Goal: Task Accomplishment & Management: Manage account settings

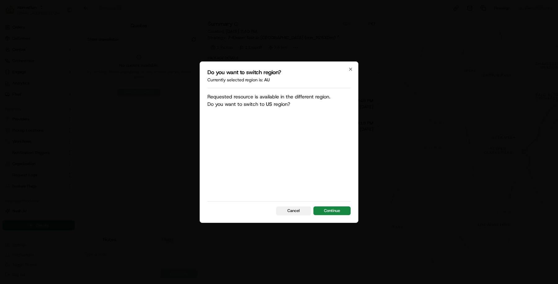
click at [295, 209] on button "Cancel" at bounding box center [293, 210] width 35 height 9
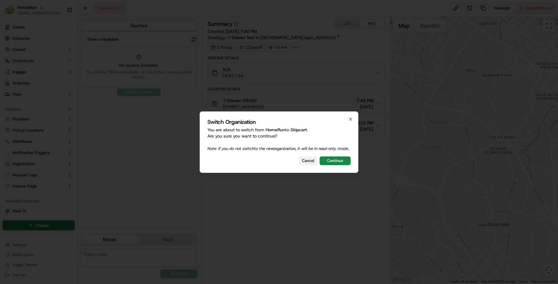
click at [304, 159] on button "Cancel" at bounding box center [308, 160] width 18 height 9
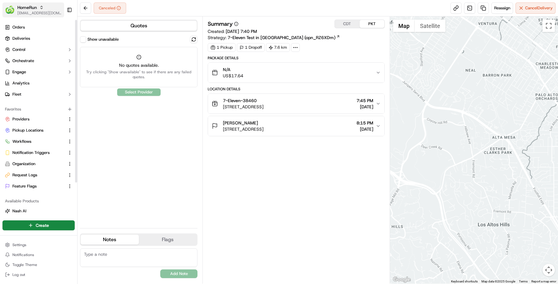
click at [39, 10] on div "HomeRun" at bounding box center [39, 7] width 44 height 6
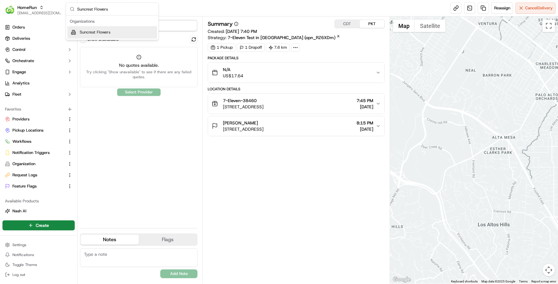
type input "Suncrest Flowers"
click at [109, 31] on span "Suncrest Flowers" at bounding box center [95, 32] width 31 height 6
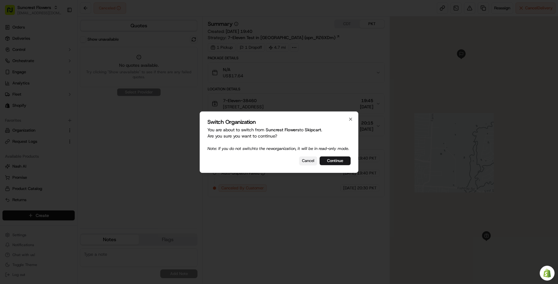
click at [314, 164] on button "Cancel" at bounding box center [308, 160] width 18 height 9
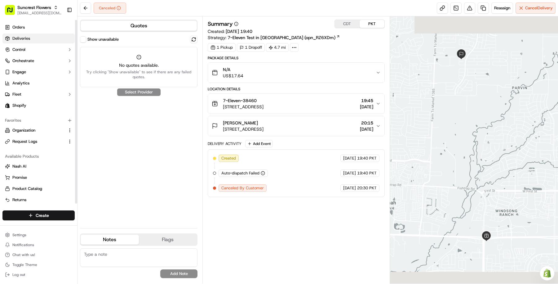
click at [54, 37] on link "Deliveries" at bounding box center [38, 39] width 72 height 10
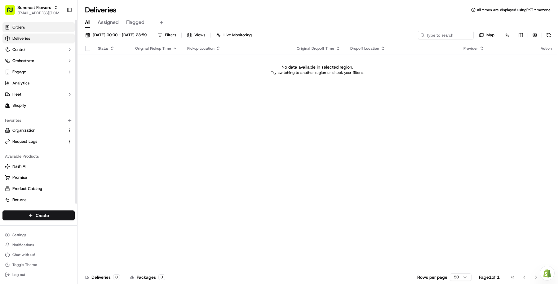
click at [36, 31] on link "Orders" at bounding box center [38, 27] width 72 height 10
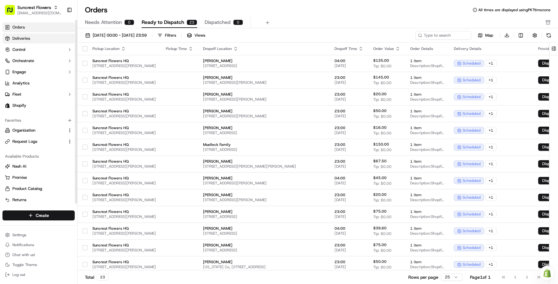
click at [37, 36] on link "Deliveries" at bounding box center [38, 39] width 72 height 10
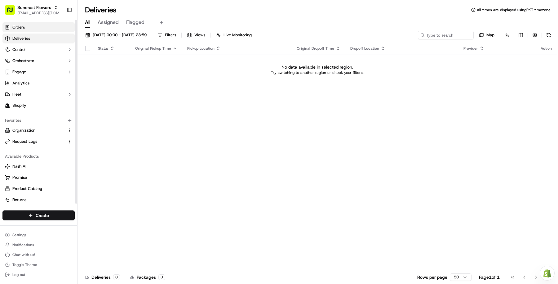
click at [34, 27] on link "Orders" at bounding box center [38, 27] width 72 height 10
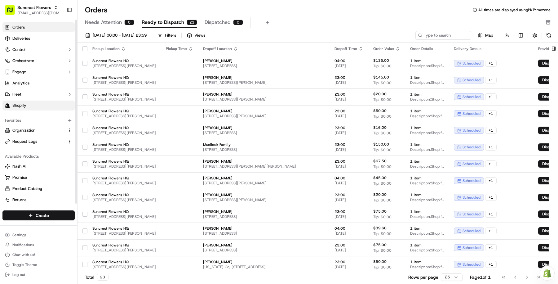
click at [22, 103] on span "Shopify" at bounding box center [19, 106] width 14 height 6
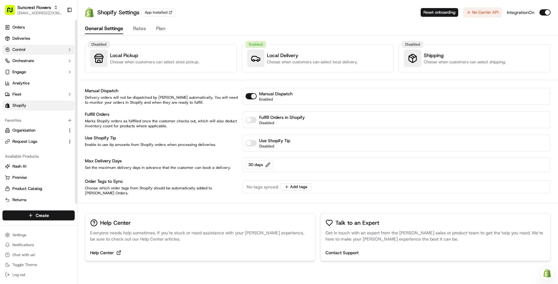
click at [25, 53] on button "Control" at bounding box center [38, 50] width 72 height 10
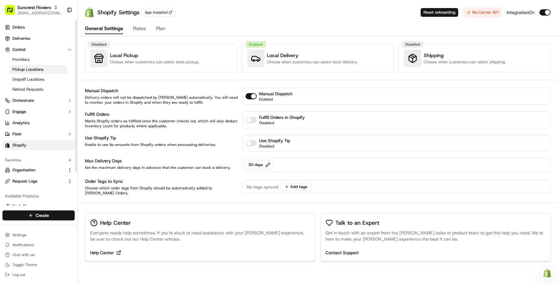
click at [31, 65] on link "Pickup Locations" at bounding box center [38, 69] width 57 height 9
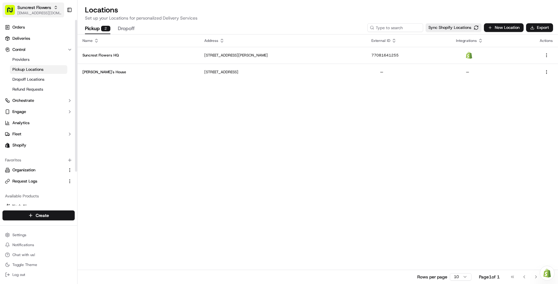
click at [11, 15] on rect "button" at bounding box center [10, 10] width 10 height 10
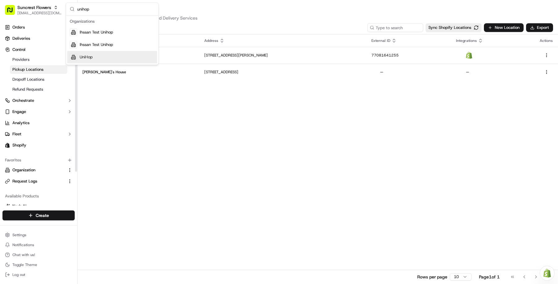
type input "unihop"
click at [100, 57] on div "UniHop" at bounding box center [112, 57] width 90 height 12
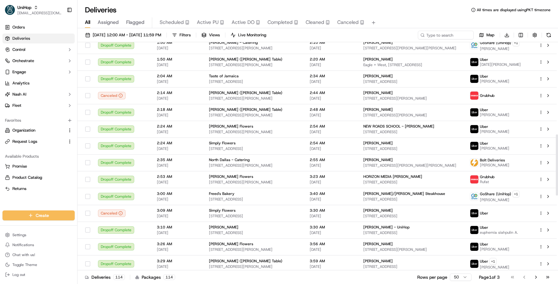
scroll to position [622, 0]
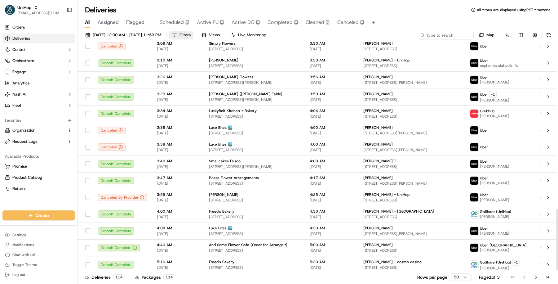
click at [194, 33] on button "Filters" at bounding box center [181, 35] width 24 height 9
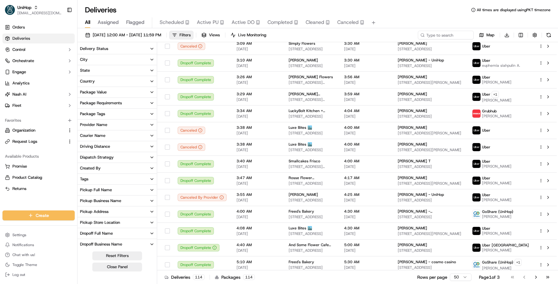
click at [126, 121] on button "Provider Name" at bounding box center [117, 124] width 79 height 11
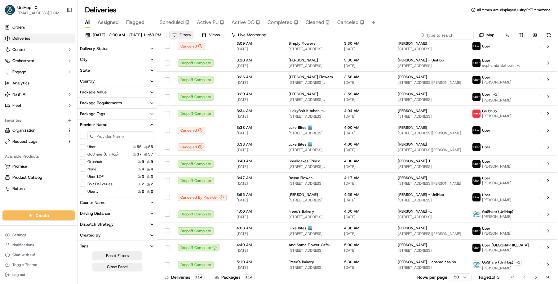
click at [84, 161] on button "Grubhub" at bounding box center [82, 161] width 5 height 5
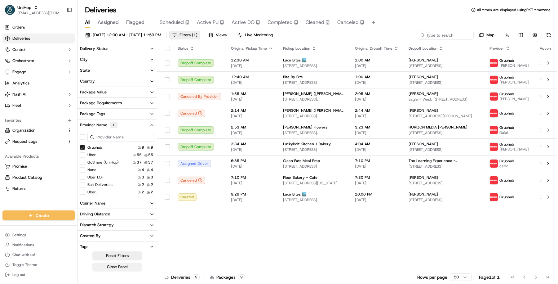
click at [124, 265] on button "Close Panel" at bounding box center [117, 266] width 50 height 9
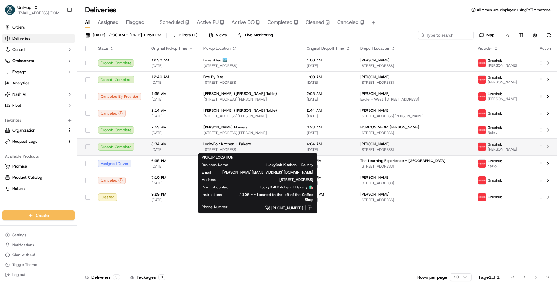
click at [250, 149] on span "10920 Roselle St #105, San Diego, CA 92121, USA" at bounding box center [250, 149] width 93 height 5
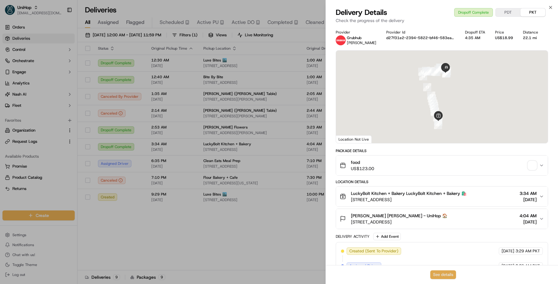
click at [438, 272] on button "See details" at bounding box center [444, 274] width 26 height 9
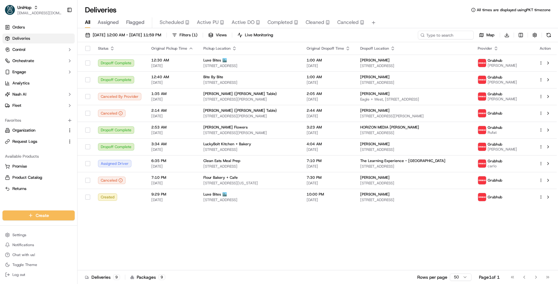
click at [39, 11] on span "[EMAIL_ADDRESS][DOMAIN_NAME]" at bounding box center [39, 13] width 44 height 5
type input "hungry panda"
click at [106, 31] on div "Hungry Panda" at bounding box center [112, 32] width 90 height 12
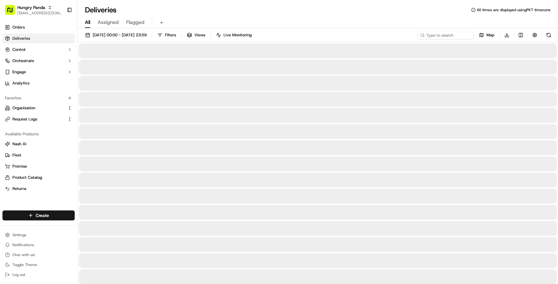
click at [42, 37] on link "Deliveries" at bounding box center [38, 39] width 72 height 10
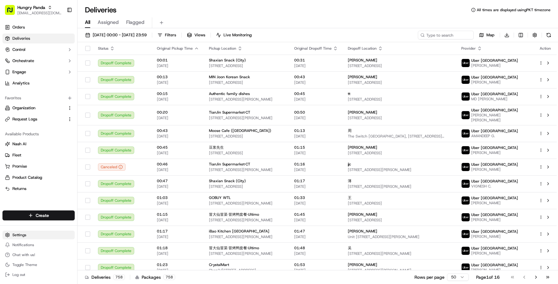
click at [50, 236] on html "Hungry Panda masood@usenash.com Toggle Sidebar Orders Deliveries Control Orches…" at bounding box center [279, 142] width 558 height 284
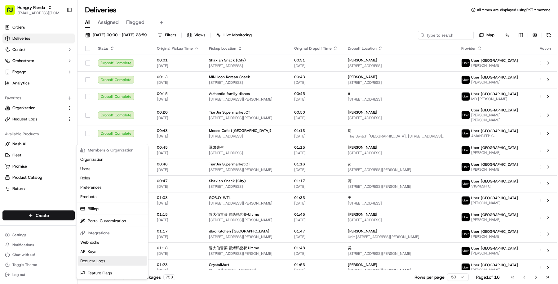
click at [105, 261] on link "Request Logs" at bounding box center [112, 260] width 69 height 9
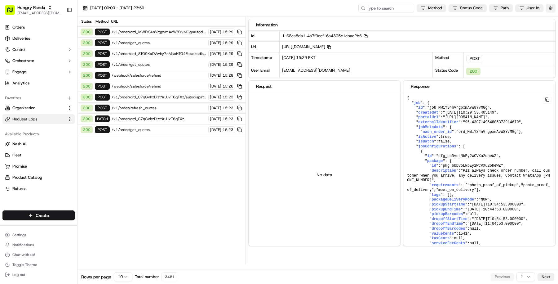
click at [551, 7] on button "button" at bounding box center [551, 8] width 10 height 9
click at [457, 23] on div "Information" at bounding box center [402, 25] width 292 height 6
click at [467, 7] on html "Hungry Panda masood@usenash.com Toggle Sidebar Orders Deliveries Control Orches…" at bounding box center [279, 142] width 558 height 284
click at [437, 29] on span at bounding box center [436, 29] width 5 height 5
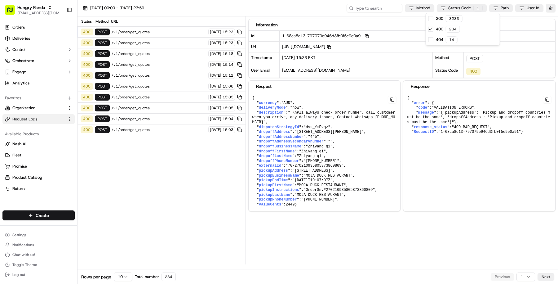
click at [154, 32] on html "Hungry Panda masood@usenash.com Toggle Sidebar Orders Deliveries Control Orches…" at bounding box center [279, 142] width 558 height 284
click at [154, 40] on span "/v1/order/get_quotes" at bounding box center [159, 42] width 95 height 5
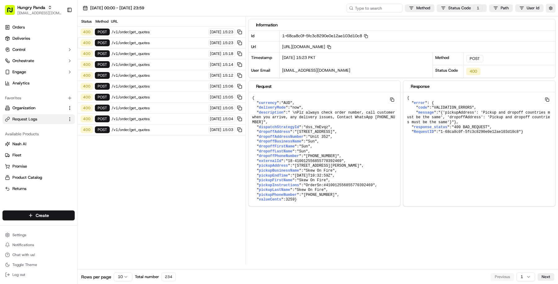
click at [154, 46] on div "400 POST /v1/order/get_quotes 17/09/2025 15:23" at bounding box center [162, 43] width 168 height 11
click at [154, 54] on span "/v1/order/get_quotes" at bounding box center [159, 53] width 95 height 5
click at [155, 68] on div "400 POST /v1/order/get_quotes 17/09/2025 15:14" at bounding box center [162, 64] width 168 height 11
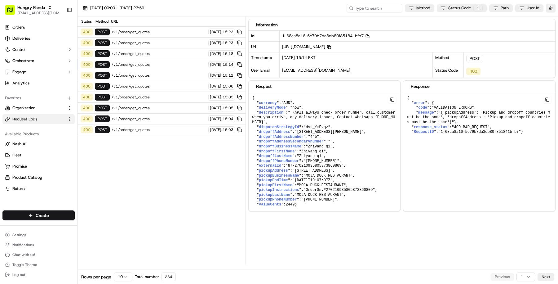
click at [155, 77] on div "400 POST /v1/order/get_quotes 17/09/2025 15:12" at bounding box center [162, 75] width 168 height 11
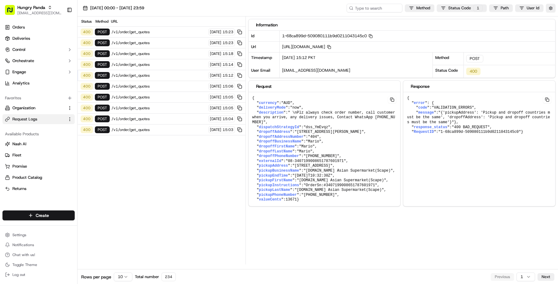
click at [155, 85] on span "/v1/order/get_quotes" at bounding box center [159, 86] width 95 height 5
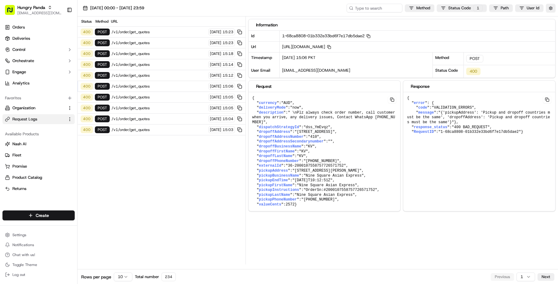
click at [155, 95] on span "/v1/order/get_quotes" at bounding box center [159, 97] width 95 height 5
click at [155, 105] on span "/v1/order/get_quotes" at bounding box center [159, 107] width 95 height 5
click at [156, 116] on span "/v1/order/get_quotes" at bounding box center [159, 118] width 95 height 5
click at [156, 127] on span "/v1/order/get_quotes" at bounding box center [159, 129] width 95 height 5
click at [157, 129] on div "400 POST /v1/order/get_quotes 17/09/2025 15:03" at bounding box center [162, 129] width 168 height 11
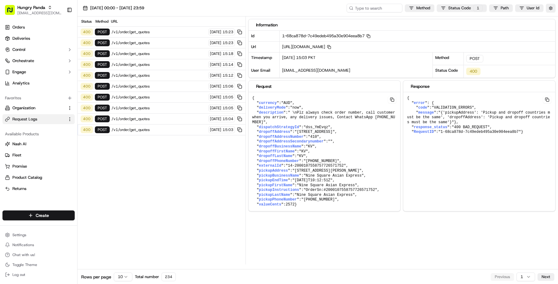
click at [157, 128] on div "400 POST /v1/order/get_quotes 17/09/2025 15:03" at bounding box center [162, 129] width 168 height 11
click at [155, 116] on span "/v1/order/get_quotes" at bounding box center [159, 118] width 95 height 5
click at [153, 103] on div "400 POST /v1/order/get_quotes 17/09/2025 15:05" at bounding box center [162, 108] width 168 height 11
click at [153, 95] on span "/v1/order/get_quotes" at bounding box center [159, 97] width 95 height 5
click at [153, 84] on span "/v1/order/get_quotes" at bounding box center [159, 86] width 95 height 5
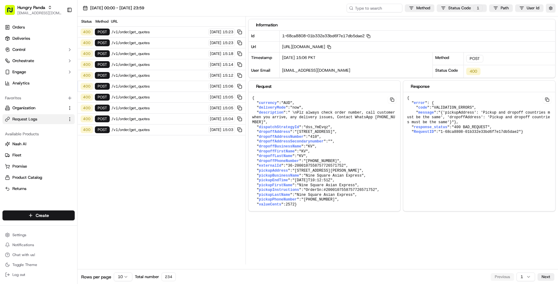
click at [154, 73] on span "/v1/order/get_quotes" at bounding box center [159, 75] width 95 height 5
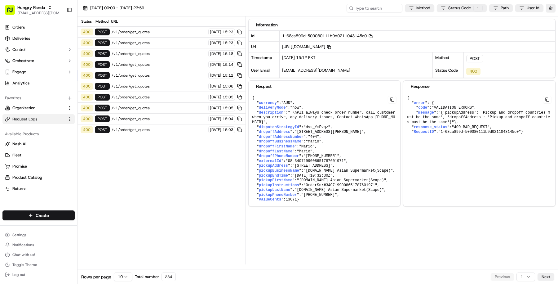
click at [154, 65] on span "/v1/order/get_quotes" at bounding box center [159, 64] width 95 height 5
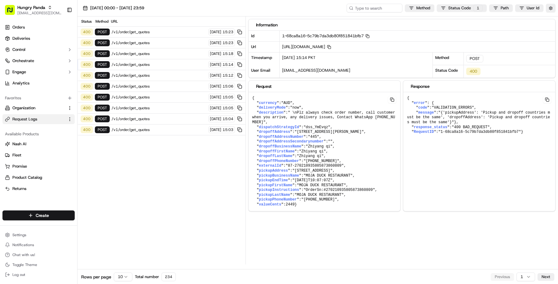
click at [157, 55] on div "400 POST /v1/order/get_quotes 17/09/2025 15:18" at bounding box center [162, 53] width 168 height 11
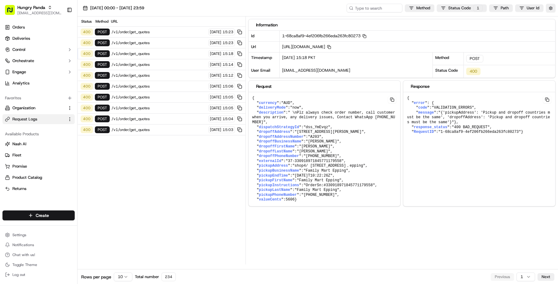
click at [157, 51] on span "/v1/order/get_quotes" at bounding box center [159, 53] width 95 height 5
click at [156, 44] on span "/v1/order/get_quotes" at bounding box center [159, 42] width 95 height 5
click at [157, 36] on div "400 POST /v1/order/get_quotes 17/09/2025 15:23" at bounding box center [162, 32] width 168 height 11
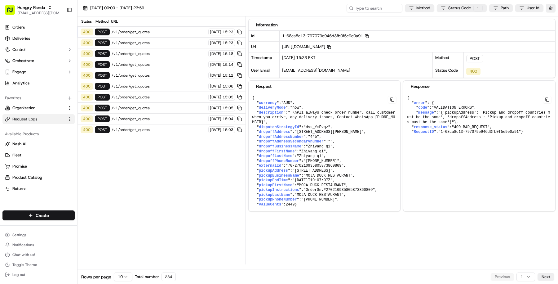
click at [181, 38] on div "400 POST /v1/order/get_quotes 17/09/2025 15:23" at bounding box center [162, 43] width 168 height 11
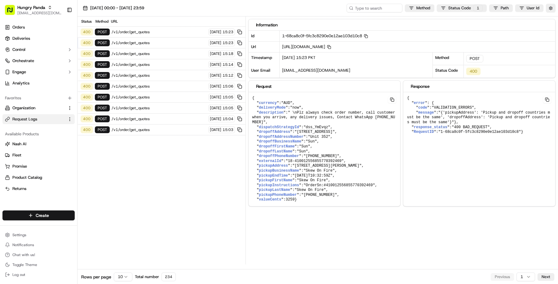
click at [178, 28] on div "400 POST /v1/order/get_quotes 17/09/2025 15:23" at bounding box center [162, 32] width 168 height 11
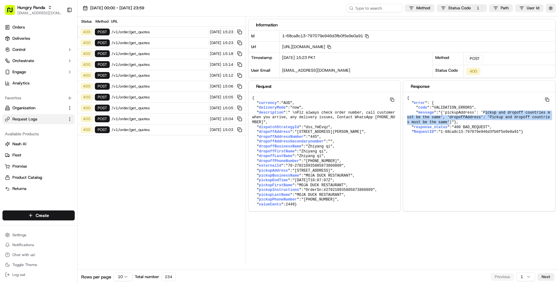
drag, startPoint x: 488, startPoint y: 113, endPoint x: 452, endPoint y: 120, distance: 36.8
click at [452, 120] on span ""{'pickupAddress': 'Pickup and dropoff countries must be the same', 'dropoffAdd…" at bounding box center [478, 117] width 143 height 14
click at [481, 115] on span ""{'pickupAddress': 'Pickup and dropoff countries must be the same', 'dropoffAdd…" at bounding box center [478, 117] width 143 height 14
drag, startPoint x: 447, startPoint y: 111, endPoint x: 454, endPoint y: 119, distance: 10.8
click at [454, 119] on span ""{'pickupAddress': 'Pickup and dropoff countries must be the same', 'dropoffAdd…" at bounding box center [478, 117] width 143 height 14
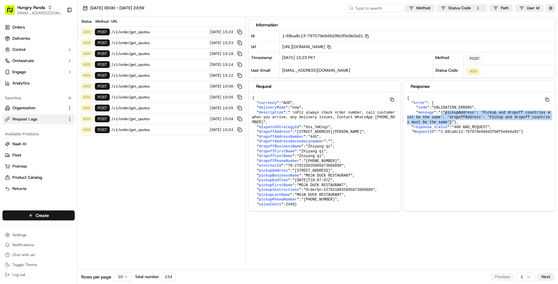
drag, startPoint x: 445, startPoint y: 111, endPoint x: 454, endPoint y: 119, distance: 11.2
click at [454, 119] on span ""{'pickupAddress': 'Pickup and dropoff countries must be the same', 'dropoffAdd…" at bounding box center [478, 117] width 143 height 14
copy span "'pickupAddress': 'Pickup and dropoff countries must be the same', 'dropoffAddre…"
drag, startPoint x: 443, startPoint y: 110, endPoint x: 455, endPoint y: 118, distance: 14.5
click at [455, 118] on span ""{'pickupAddress': 'Pickup and dropoff countries must be the same', 'dropoffAdd…" at bounding box center [478, 117] width 143 height 14
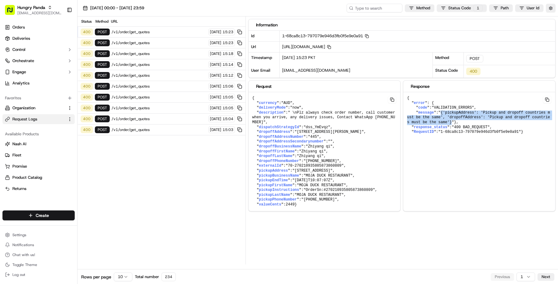
copy span "{'pickupAddress': 'Pickup and dropoff countries must be the same', 'dropoffAddr…"
click at [399, 34] on div "1-68ca8c13-797079e946d3fb0f5e9e0a91 Copy 1-68ca8c13-797079e946d3fb0f5e9e0a91" at bounding box center [418, 36] width 276 height 11
click at [168, 32] on span "/v1/order/get_quotes" at bounding box center [159, 31] width 95 height 5
click at [369, 38] on span "1-68ca8c13-797079e946d3fb0f5e9e0a91 Copy 1-68ca8c13-797079e946d3fb0f5e9e0a91" at bounding box center [325, 35] width 87 height 5
click at [369, 37] on icon "button" at bounding box center [367, 36] width 4 height 4
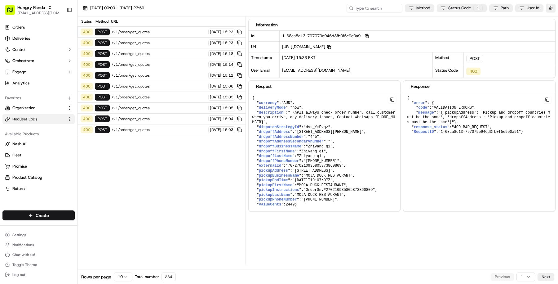
click at [187, 31] on span "/v1/order/get_quotes" at bounding box center [159, 31] width 95 height 5
drag, startPoint x: 253, startPoint y: 128, endPoint x: 289, endPoint y: 133, distance: 36.3
click at [289, 133] on pre "{ " currency ": "AUD" , " deliveryMode ": "now" , " description ": " \nPlz alwa…" at bounding box center [325, 151] width 152 height 119
copy pre "" dropoffAddress ": "609 Swanston Street, Carlton VIC, Australia" ,"
drag, startPoint x: 295, startPoint y: 174, endPoint x: 299, endPoint y: 180, distance: 6.8
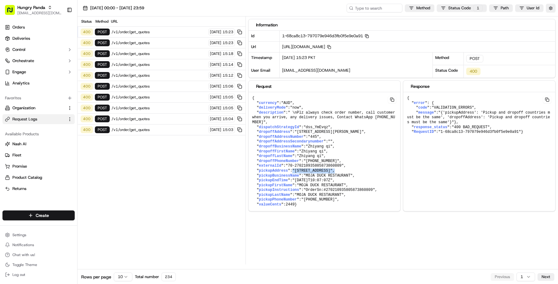
click at [299, 180] on pre "{ " currency ": "AUD" , " deliveryMode ": "now" , " description ": " \nPlz alwa…" at bounding box center [325, 151] width 152 height 119
copy pre ""441 Royal Parade, Parkville Victoria 3052, Australia" ,"
drag, startPoint x: 256, startPoint y: 174, endPoint x: 275, endPoint y: 179, distance: 20.2
click at [276, 179] on pre "{ " currency ": "AUD" , " deliveryMode ": "now" , " description ": " \nPlz alwa…" at bounding box center [325, 151] width 152 height 119
copy pre "" pickupAddress ": "441 Royal Parade, Parkville Victoria 3052, Australia" ,"
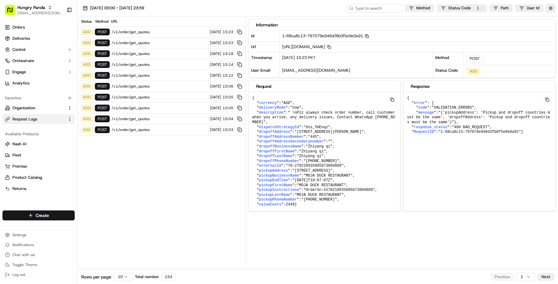
click at [188, 44] on span "/v1/order/get_quotes" at bounding box center [159, 42] width 95 height 5
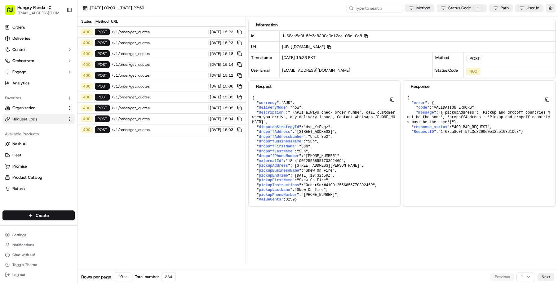
click at [368, 37] on icon "button" at bounding box center [366, 36] width 4 height 4
click at [187, 43] on span "/v1/order/get_quotes" at bounding box center [159, 42] width 95 height 5
drag, startPoint x: 310, startPoint y: 136, endPoint x: 250, endPoint y: 132, distance: 59.7
click at [250, 132] on pre "{ " currency ": "AUD" , " deliveryMode ": "now" , " description ": " \nPlz alwa…" at bounding box center [325, 149] width 152 height 114
copy pre "" dropoffAddress ": "102, Dalmeny Avenue, Rosebery, Sydney, New South Wales, Au…"
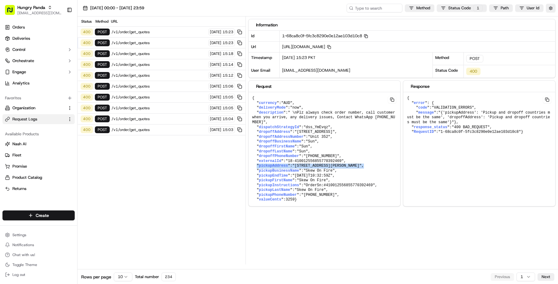
drag, startPoint x: 256, startPoint y: 169, endPoint x: 293, endPoint y: 173, distance: 37.2
click at [293, 174] on pre "{ " currency ": "AUD" , " deliveryMode ": "now" , " description ": " \nPlz alwa…" at bounding box center [325, 149] width 152 height 114
copy pre "" pickupAddress ": "54 Dixon Street, Haymarket New South Wales 2000, Australia"…"
click at [170, 54] on span "/v1/order/get_quotes" at bounding box center [159, 53] width 95 height 5
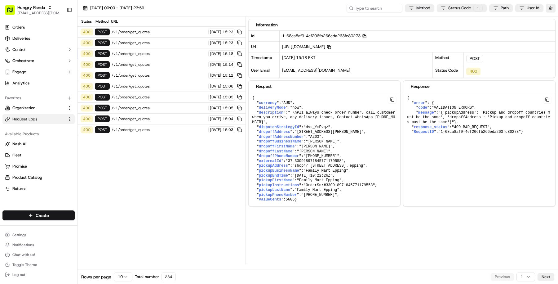
click at [146, 73] on span "/v1/order/get_quotes" at bounding box center [159, 75] width 95 height 5
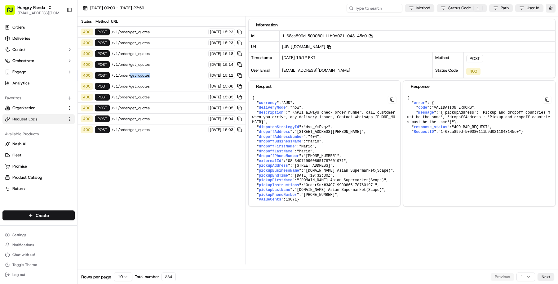
click at [146, 73] on span "/v1/order/get_quotes" at bounding box center [159, 75] width 95 height 5
click at [165, 68] on div "400 POST /v1/order/get_quotes 17/09/2025 15:14" at bounding box center [162, 64] width 168 height 11
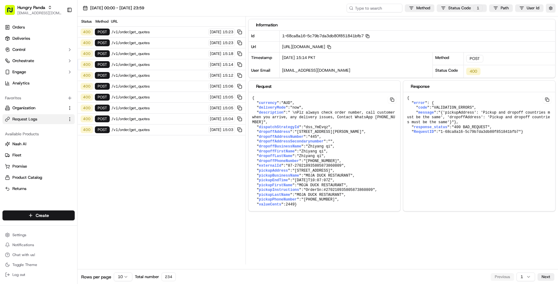
click at [164, 63] on span "/v1/order/get_quotes" at bounding box center [159, 64] width 95 height 5
click at [164, 62] on span "/v1/order/get_quotes" at bounding box center [159, 64] width 95 height 5
click at [370, 35] on icon "button" at bounding box center [368, 36] width 4 height 4
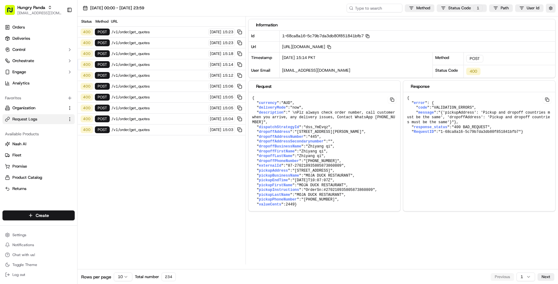
click at [175, 63] on span "/v1/order/get_quotes" at bounding box center [159, 64] width 95 height 5
drag, startPoint x: 256, startPoint y: 130, endPoint x: 271, endPoint y: 135, distance: 15.3
click at [271, 135] on pre "{ " currency ": "AUD" , " deliveryMode ": "now" , " description ": " \nPlz alwa…" at bounding box center [325, 151] width 152 height 119
copy pre "" dropoffAddress ": "609 Swanston Street, Carlton VIC, Australia" ,"
click at [159, 75] on span "/v1/order/get_quotes" at bounding box center [159, 75] width 95 height 5
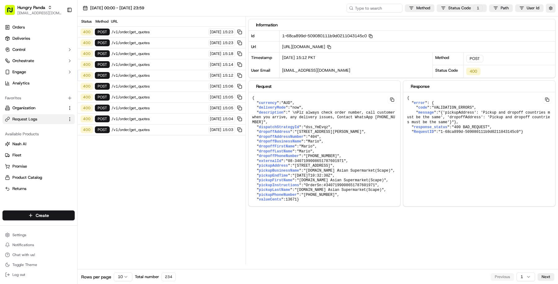
click at [159, 75] on span "/v1/order/get_quotes" at bounding box center [159, 75] width 95 height 5
click at [373, 34] on icon "button" at bounding box center [371, 36] width 4 height 4
drag, startPoint x: 256, startPoint y: 129, endPoint x: 274, endPoint y: 133, distance: 18.7
click at [274, 133] on pre "{ " currency ": "AUD" , " deliveryMode ": "now" , " description ": " \nPlz alwa…" at bounding box center [325, 149] width 152 height 114
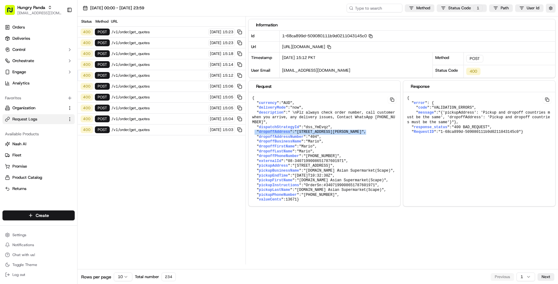
drag, startPoint x: 271, startPoint y: 133, endPoint x: 255, endPoint y: 132, distance: 16.2
click at [255, 132] on pre "{ " currency ": "AUD" , " deliveryMode ": "now" , " description ": " \nPlz alwa…" at bounding box center [325, 149] width 152 height 114
copy pre "" dropoffAddress ": "67 High Street, Preston Victoria Australia" ,"
drag, startPoint x: 254, startPoint y: 169, endPoint x: 296, endPoint y: 173, distance: 42.7
click at [297, 173] on pre "{ " currency ": "AUD" , " deliveryMode ": "now" , " description ": " \nPlz alwa…" at bounding box center [325, 149] width 152 height 114
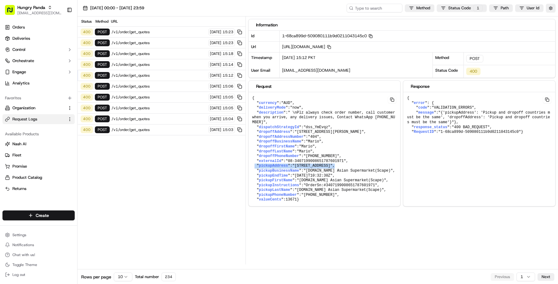
copy pre "" pickupAddress ": "557 Swanston Street, Carlton Victoria 3053, Australia" ,"
click at [168, 84] on span "/v1/order/get_quotes" at bounding box center [159, 86] width 95 height 5
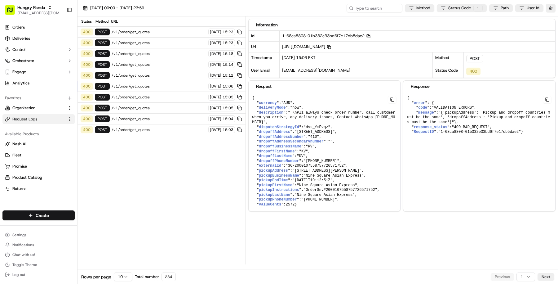
click at [186, 106] on span "/v1/order/get_quotes" at bounding box center [159, 107] width 95 height 5
click at [183, 116] on span "/v1/order/get_quotes" at bounding box center [159, 118] width 95 height 5
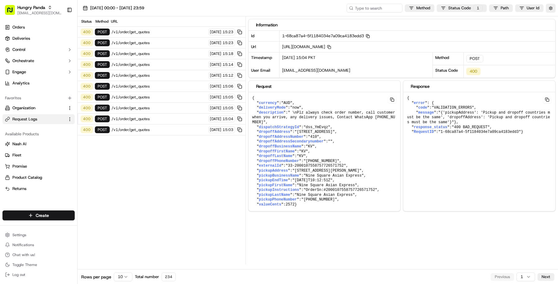
click at [183, 116] on span "/v1/order/get_quotes" at bounding box center [159, 118] width 95 height 5
click at [371, 32] on div "1-68ca87a4-5f1184034e7a09ca4183edd3 Copy 1-68ca87a4-5f1184034e7a09ca4183edd3" at bounding box center [418, 36] width 276 height 11
click at [370, 36] on rect "button" at bounding box center [368, 37] width 2 height 2
drag, startPoint x: 254, startPoint y: 132, endPoint x: 271, endPoint y: 135, distance: 17.1
click at [271, 136] on pre "{ " currency ": "AUD" , " deliveryMode ": "now" , " description ": " \nPlz alwa…" at bounding box center [325, 151] width 152 height 119
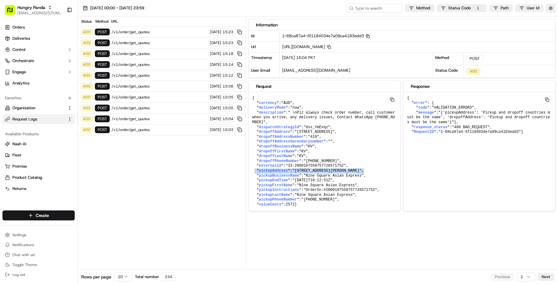
drag, startPoint x: 254, startPoint y: 175, endPoint x: 350, endPoint y: 178, distance: 96.2
click at [350, 178] on pre "{ " currency ": "AUD" , " deliveryMode ": "now" , " description ": " \nPlz alwa…" at bounding box center [325, 151] width 152 height 119
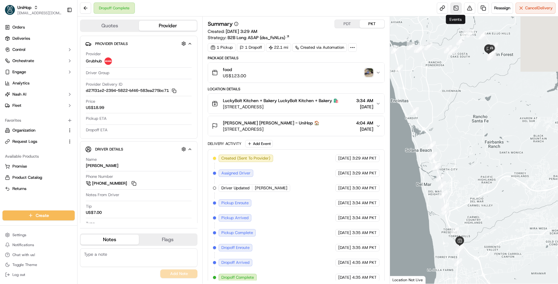
click at [453, 7] on link at bounding box center [456, 7] width 11 height 11
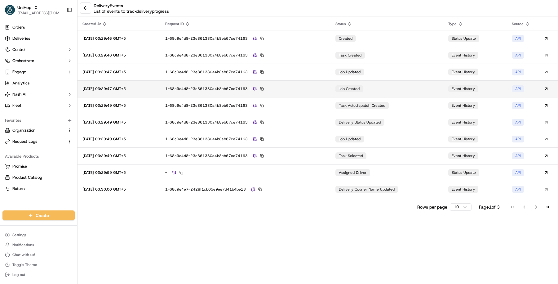
click at [328, 84] on td "1-68c9e4d8-23e861330a4b8eb67ce74163" at bounding box center [245, 88] width 170 height 17
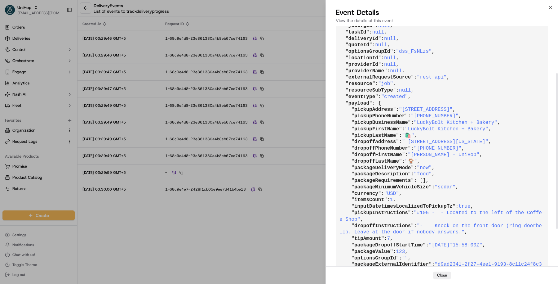
scroll to position [102, 0]
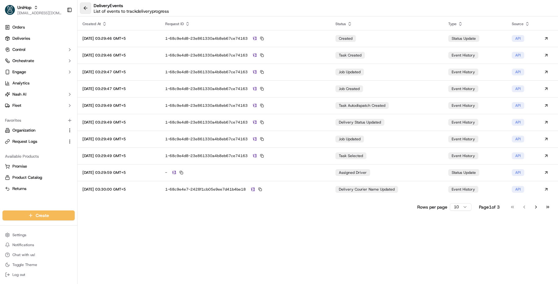
click at [87, 11] on button at bounding box center [85, 7] width 11 height 11
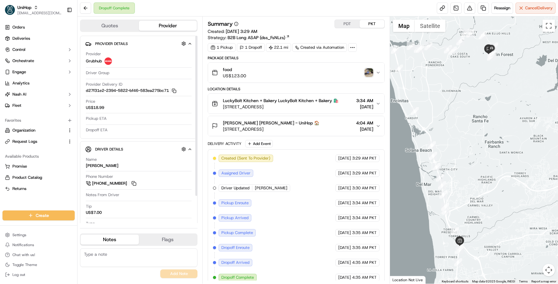
click at [249, 38] on span "B2B Long ASAP (dss_FsNLzs)" at bounding box center [257, 37] width 58 height 6
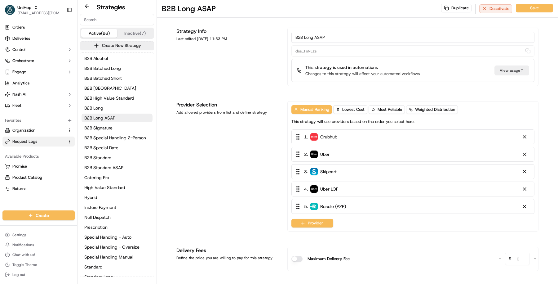
click at [50, 143] on link "Request Logs" at bounding box center [35, 142] width 60 height 6
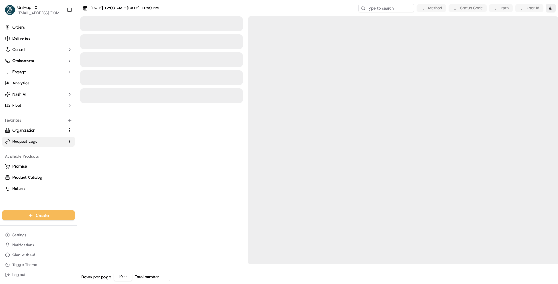
click at [386, 14] on div "Sep 17 2025 12:00 AM - Sep 17 2025 11:59 PM Method Status Code Path User Id" at bounding box center [318, 8] width 481 height 16
click at [386, 12] on div "Sep 17 2025 12:00 AM - Sep 17 2025 11:59 PM Method Status Code Path User Id" at bounding box center [318, 8] width 481 height 16
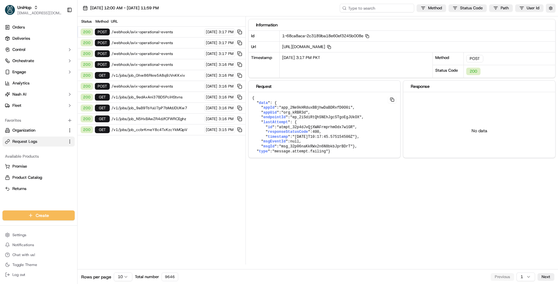
click at [384, 9] on input at bounding box center [377, 8] width 74 height 9
paste input "job_hQZMs5VuGns9jBHmuCfmMn"
type input "job_hQZMs5VuGns9jBHmuCfmMn"
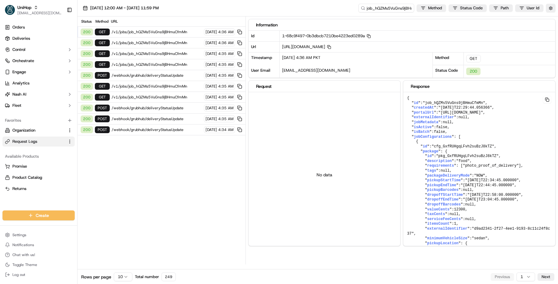
click at [169, 15] on div "Sep 17 2025 12:00 AM - Sep 17 2025 11:59 PM job_hQZMs5VuGns9jBHmuCfmMn Method S…" at bounding box center [318, 8] width 481 height 16
click at [159, 10] on span "Sep 17 2025 12:00 AM - Sep 17 2025 11:59 PM" at bounding box center [124, 8] width 69 height 6
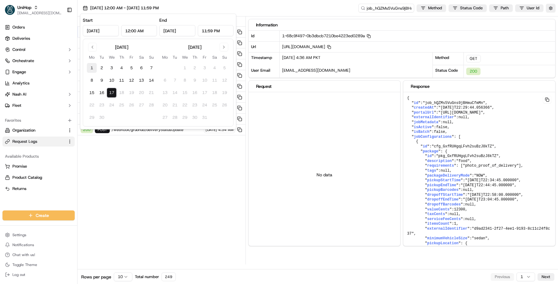
click at [92, 66] on button "1" at bounding box center [92, 68] width 10 height 10
type input "Sep 1, 2025"
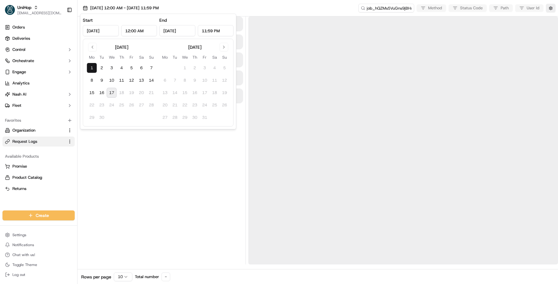
click at [111, 96] on button "17" at bounding box center [112, 93] width 10 height 10
type input "[DATE]"
click at [162, 189] on div at bounding box center [161, 140] width 163 height 248
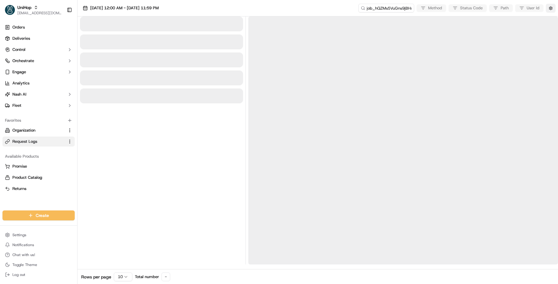
click at [555, 6] on button "button" at bounding box center [551, 8] width 10 height 9
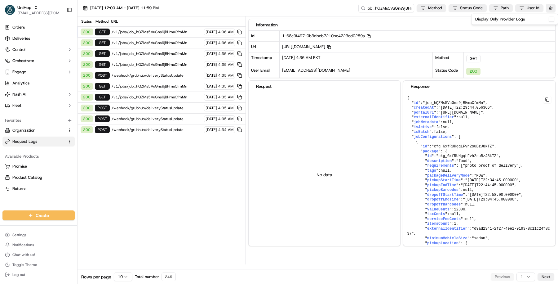
click at [553, 20] on button "Display Only Provider Logs" at bounding box center [551, 19] width 5 height 5
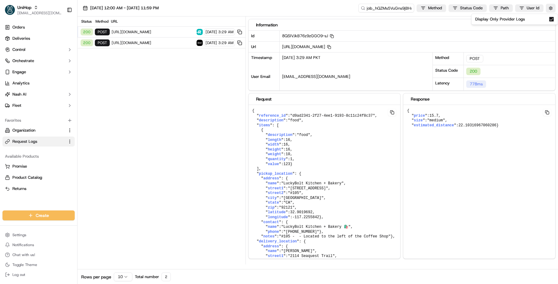
click at [159, 42] on span "https://api.uber.com/v1/customers/f1879943-52ac-4811-a3f1-b6eb8bead77f/delivery…" at bounding box center [153, 42] width 83 height 5
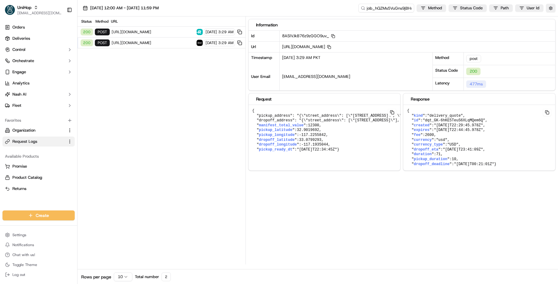
click at [158, 33] on span "https://connect.roadie.com/v1/estimates" at bounding box center [153, 31] width 83 height 5
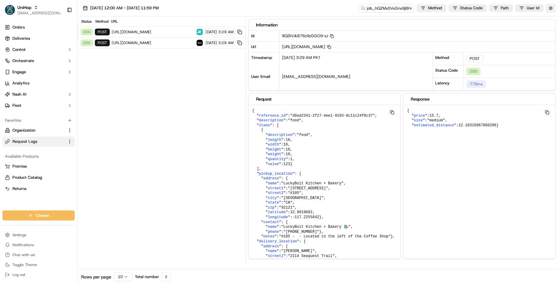
click at [549, 8] on button "button" at bounding box center [551, 8] width 10 height 9
click at [550, 19] on button "Display Only Provider Logs" at bounding box center [551, 19] width 5 height 5
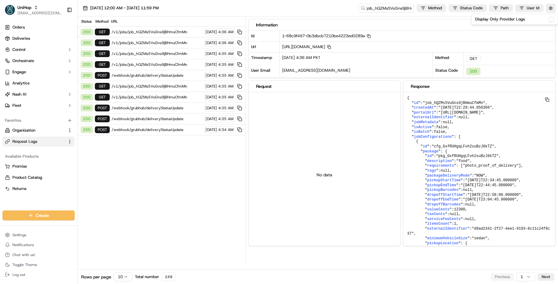
click at [122, 277] on html "UniHop masood@usenash.com Toggle Sidebar Orders Deliveries Control Orchestrate …" at bounding box center [279, 142] width 558 height 284
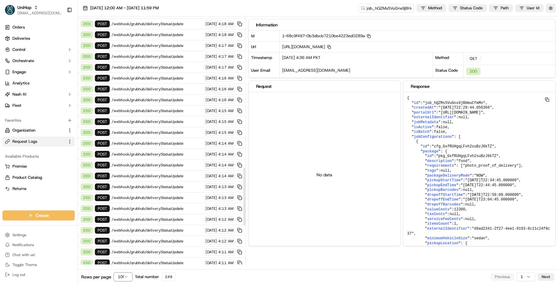
scroll to position [812, 0]
click at [553, 277] on button "Next" at bounding box center [546, 276] width 17 height 7
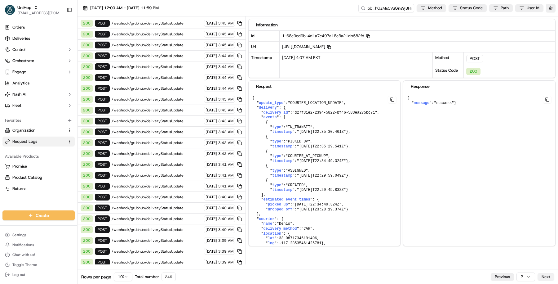
click at [551, 275] on button "Next" at bounding box center [546, 276] width 17 height 7
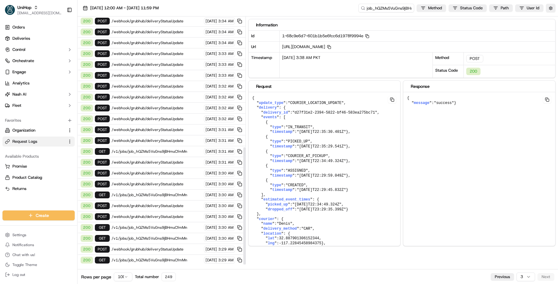
scroll to position [276, 0]
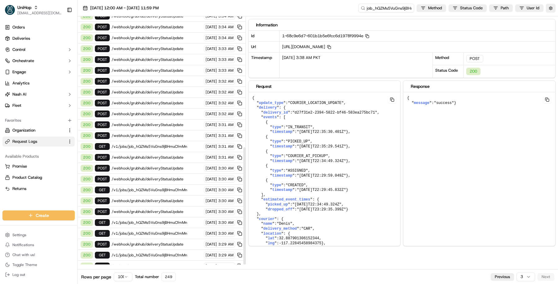
click at [149, 274] on span "/v1/jobs" at bounding box center [157, 276] width 91 height 5
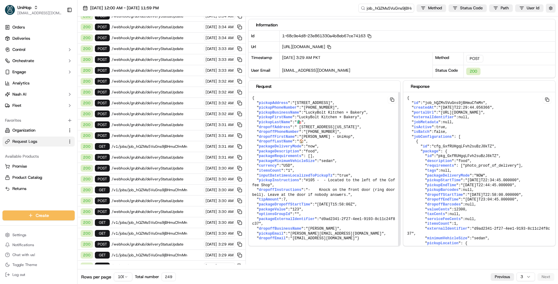
scroll to position [2, 0]
click at [174, 263] on span "/v1/jobs/job_hQZMs5VuGns9jBHmuCfmMn" at bounding box center [157, 265] width 91 height 5
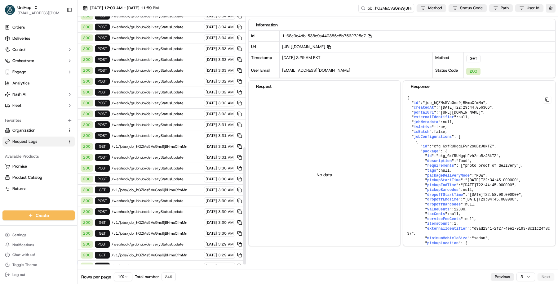
click at [176, 274] on span "/v1/jobs" at bounding box center [157, 276] width 91 height 5
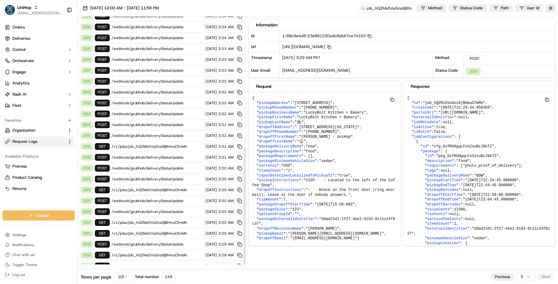
click at [176, 274] on span "/v1/jobs" at bounding box center [157, 276] width 91 height 5
click at [180, 242] on span "/webhook/grubhub/deliveryStatusUpdate" at bounding box center [157, 244] width 91 height 5
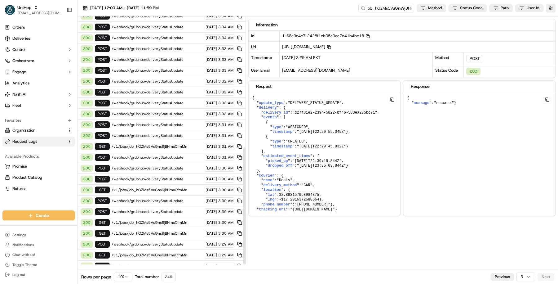
click at [175, 263] on span "/v1/jobs/job_hQZMs5VuGns9jBHmuCfmMn" at bounding box center [157, 265] width 91 height 5
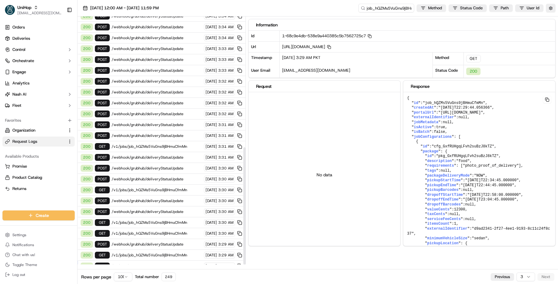
click at [176, 271] on div "200 POST /v1/jobs Sep 17 2025 3:29 AM" at bounding box center [162, 276] width 168 height 11
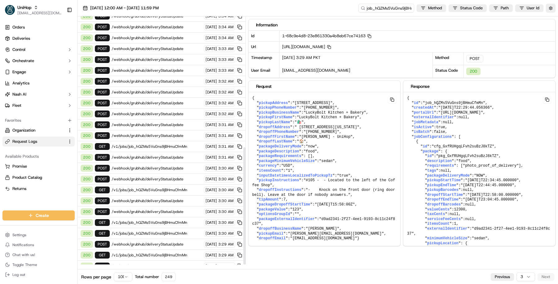
click at [174, 261] on div "200 GET /v1/jobs/job_hQZMs5VuGns9jBHmuCfmMn Sep 17 2025 3:29 AM" at bounding box center [162, 266] width 168 height 11
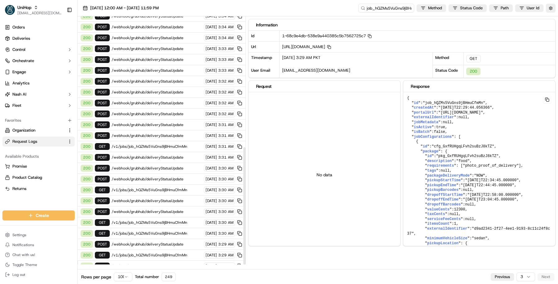
click at [173, 250] on div "200 GET /v1/jobs/job_hQZMs5VuGns9jBHmuCfmMn Sep 17 2025 3:29 AM" at bounding box center [162, 255] width 168 height 11
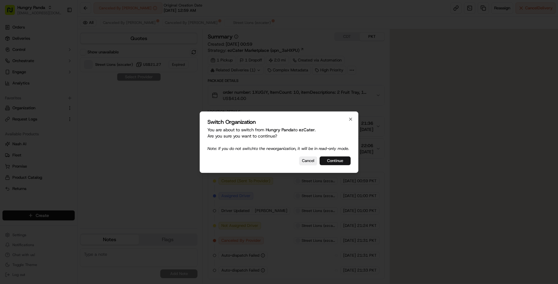
click at [344, 163] on button "Continue" at bounding box center [335, 160] width 31 height 9
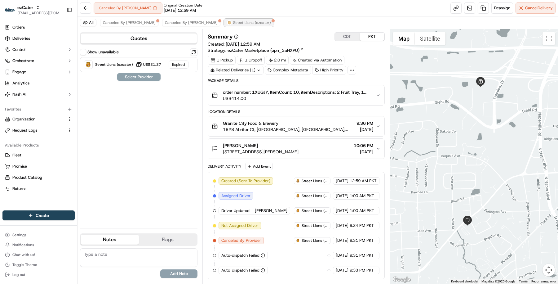
click at [233, 20] on span "Street Lions (ezcater)" at bounding box center [252, 22] width 38 height 5
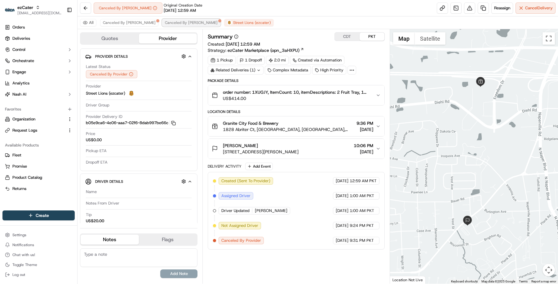
click at [218, 21] on div at bounding box center [219, 20] width 3 height 3
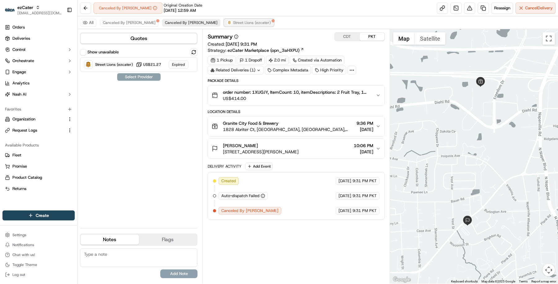
click at [233, 21] on span "Street Lions (ezcater)" at bounding box center [252, 22] width 38 height 5
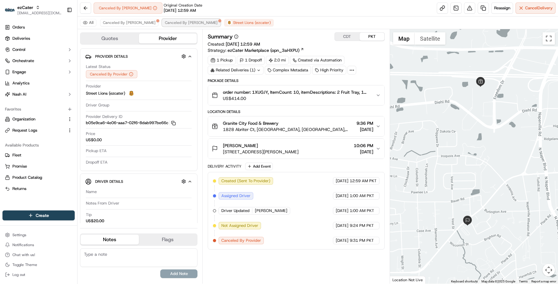
click at [174, 24] on button "Canceled By Nash" at bounding box center [191, 22] width 58 height 7
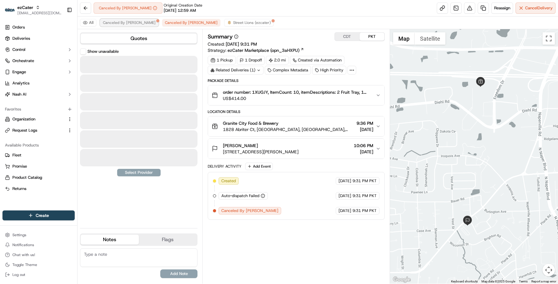
click at [121, 19] on button "Canceled By Nash" at bounding box center [129, 22] width 58 height 7
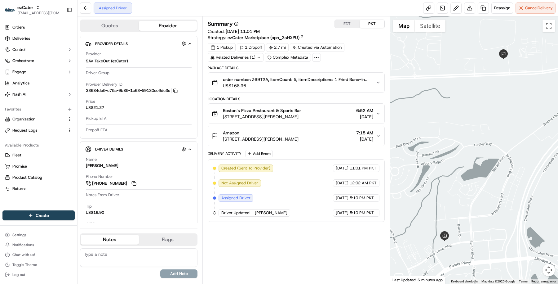
click at [317, 126] on button "Amazon 60 Triple B Trail, [PERSON_NAME][GEOGRAPHIC_DATA], [GEOGRAPHIC_DATA] 7:1…" at bounding box center [296, 136] width 177 height 20
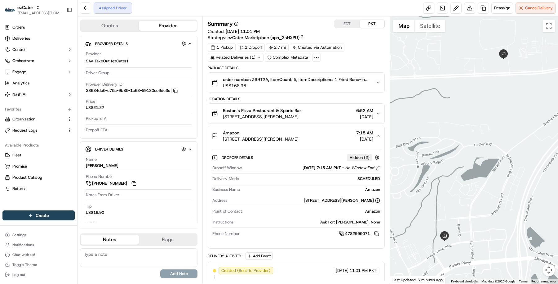
click at [301, 116] on span "[STREET_ADDRESS][PERSON_NAME]" at bounding box center [262, 117] width 78 height 6
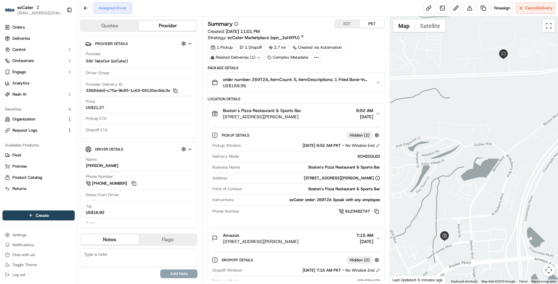
click at [301, 116] on span "[STREET_ADDRESS][PERSON_NAME]" at bounding box center [262, 117] width 78 height 6
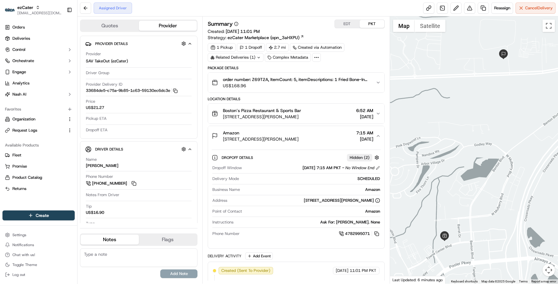
click at [342, 27] on button "EDT" at bounding box center [347, 24] width 25 height 8
click at [315, 78] on span "order number: Z69T2A, ItemCount: 5, itemDescriptions: 1 Fried Bone-In Wings, 1 …" at bounding box center [297, 79] width 148 height 6
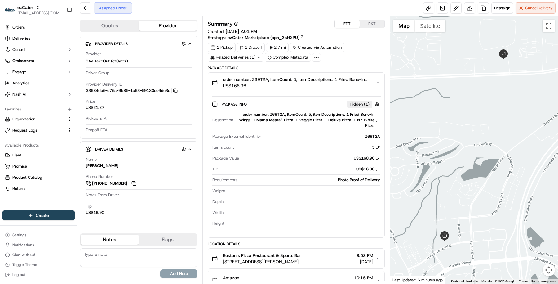
click at [315, 78] on span "order number: Z69T2A, ItemCount: 5, itemDescriptions: 1 Fried Bone-In Wings, 1 …" at bounding box center [297, 79] width 148 height 6
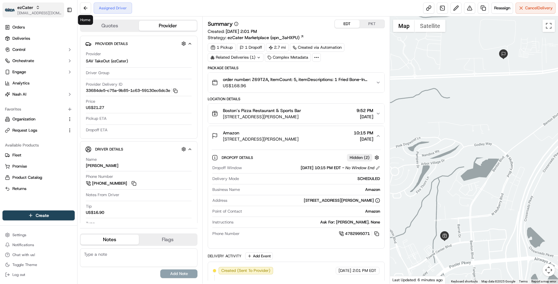
click at [42, 11] on span "[EMAIL_ADDRESS][DOMAIN_NAME]" at bounding box center [39, 13] width 44 height 5
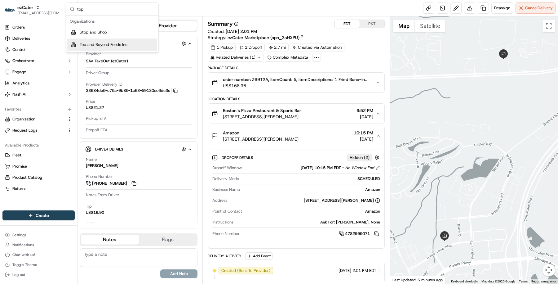
type input "top"
click at [113, 45] on span "Top and Beyond Foods Inc" at bounding box center [104, 45] width 48 height 6
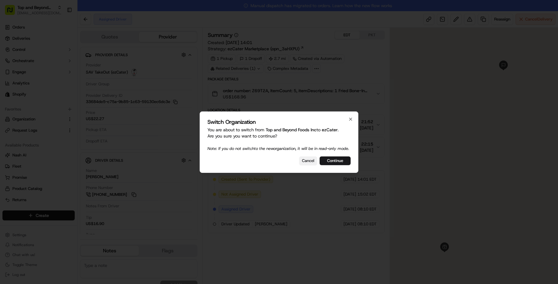
click at [311, 165] on button "Cancel" at bounding box center [308, 160] width 18 height 9
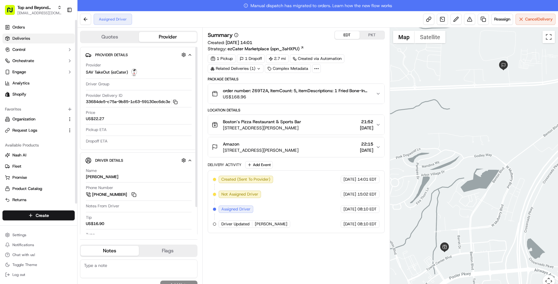
click at [48, 43] on link "Deliveries" at bounding box center [38, 39] width 72 height 10
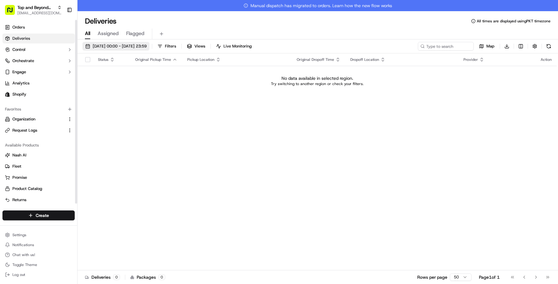
click at [132, 49] on button "17/09/2025 00:00 - 17/09/2025 23:59" at bounding box center [116, 46] width 67 height 9
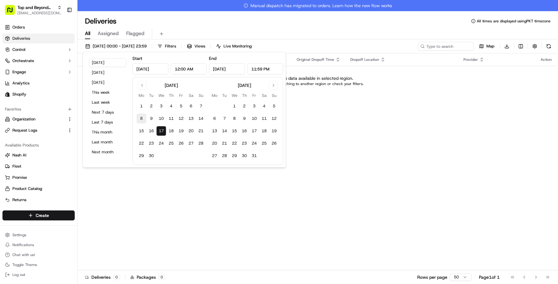
click at [142, 119] on button "8" at bounding box center [142, 119] width 10 height 10
type input "Sep 8, 2025"
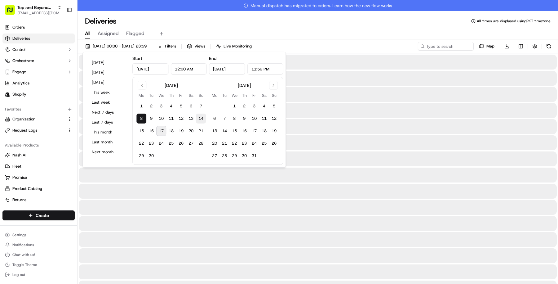
click at [203, 119] on button "14" at bounding box center [201, 119] width 10 height 10
type input "Sep 14, 2025"
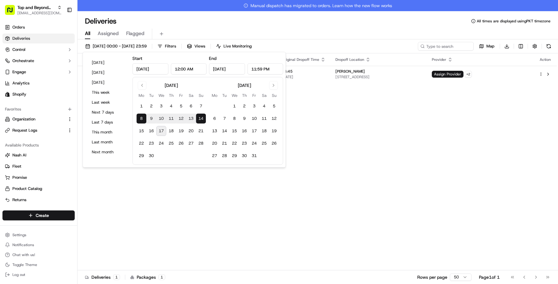
click at [314, 36] on div "All Assigned Flagged" at bounding box center [318, 34] width 481 height 11
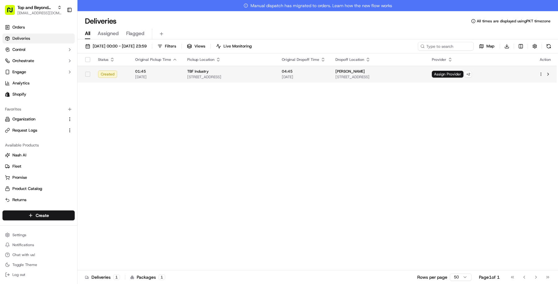
click at [272, 74] on span "14410 Valley Blvd, La Puente, CA 91746, USA" at bounding box center [229, 76] width 85 height 5
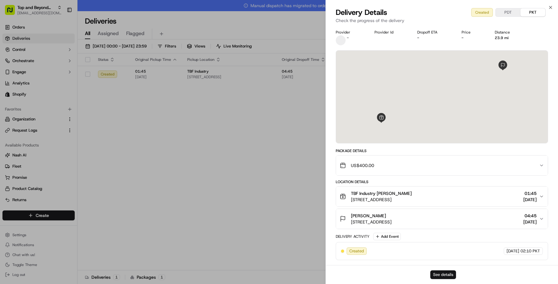
click at [441, 274] on button "See details" at bounding box center [444, 274] width 26 height 9
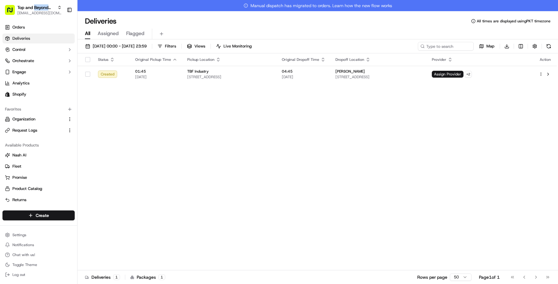
click at [41, 8] on span "Top and Beyond Foods Inc" at bounding box center [36, 7] width 38 height 6
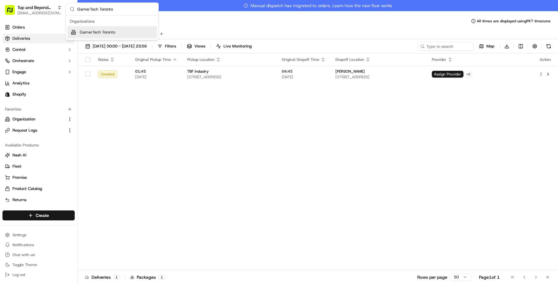
type input "GamerTech Toronto"
click at [99, 31] on span "GamerTech Toronto" at bounding box center [98, 32] width 36 height 6
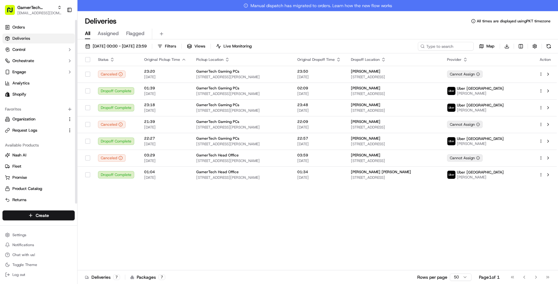
click at [58, 38] on link "Deliveries" at bounding box center [38, 39] width 72 height 10
click at [49, 98] on link "Shopify" at bounding box center [38, 94] width 72 height 10
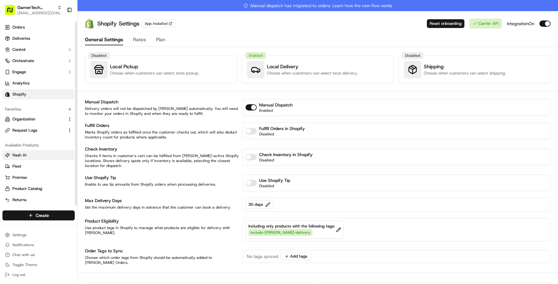
scroll to position [2, 0]
click at [39, 188] on span "Product Catalog" at bounding box center [27, 187] width 30 height 6
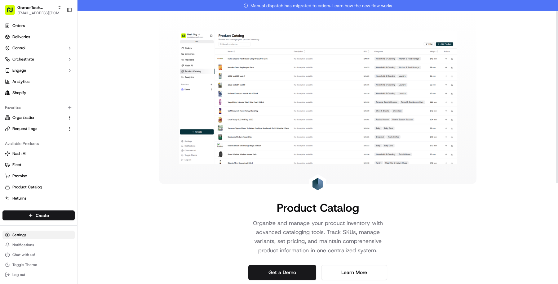
click at [51, 232] on html "GamerTech Toronto masood@usenash.com Toggle Sidebar Orders Deliveries Control O…" at bounding box center [279, 142] width 558 height 284
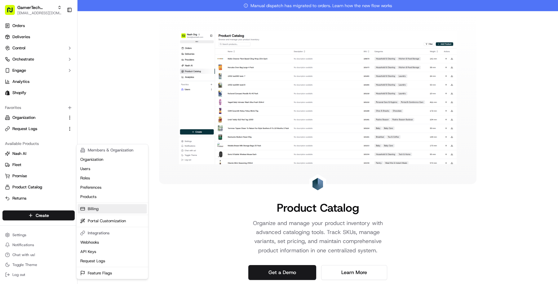
click at [102, 208] on link "Billing" at bounding box center [112, 208] width 69 height 9
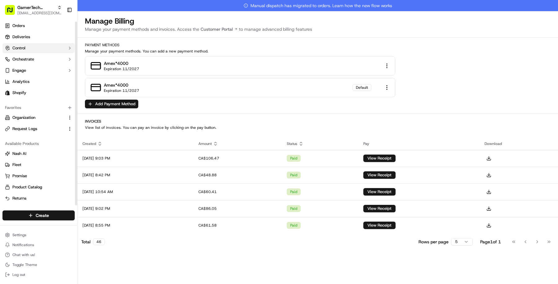
click at [59, 49] on button "Control" at bounding box center [38, 48] width 72 height 10
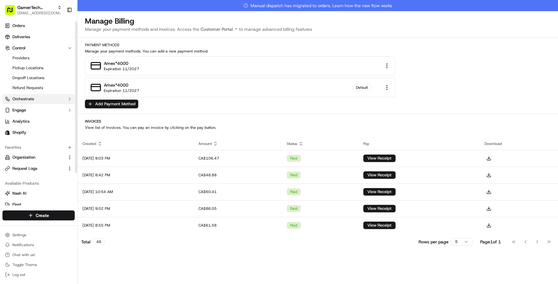
click at [59, 100] on button "Orchestrate" at bounding box center [38, 99] width 72 height 10
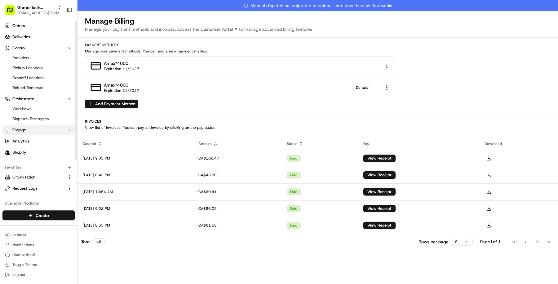
click at [63, 133] on button "Engage" at bounding box center [38, 130] width 72 height 10
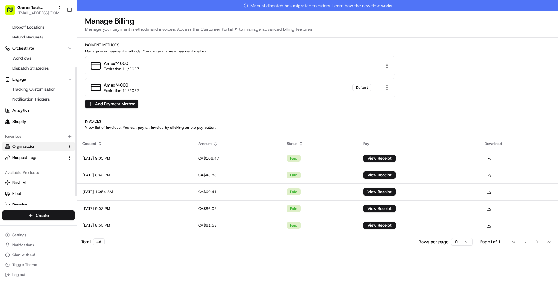
scroll to position [81, 0]
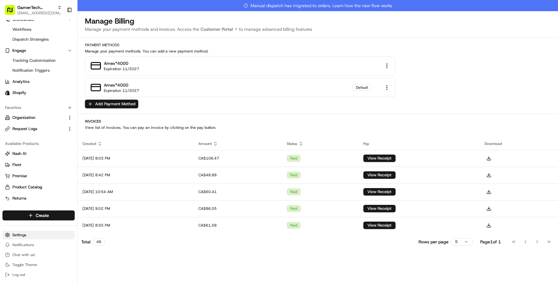
click at [38, 235] on html "GamerTech Toronto masood@usenash.com Toggle Sidebar Orders Deliveries Control P…" at bounding box center [279, 142] width 558 height 284
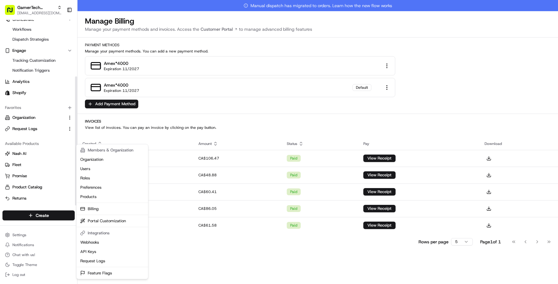
click at [40, 118] on html "GamerTech Toronto masood@usenash.com Toggle Sidebar Orders Deliveries Control P…" at bounding box center [279, 142] width 558 height 284
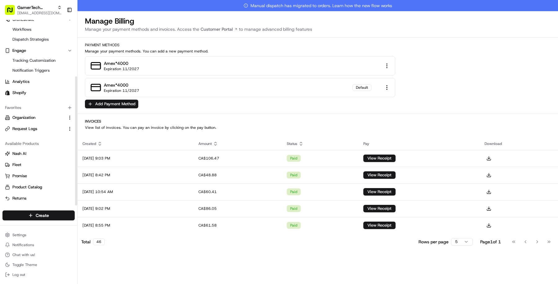
click at [40, 118] on link "Organization" at bounding box center [35, 118] width 60 height 6
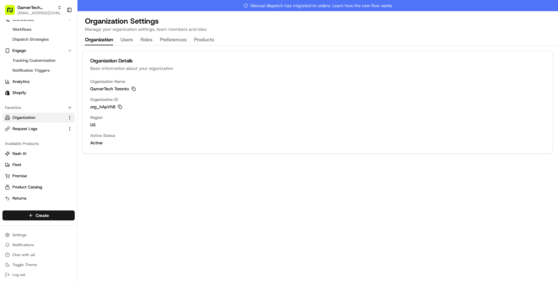
click at [206, 44] on button "Products" at bounding box center [204, 40] width 20 height 11
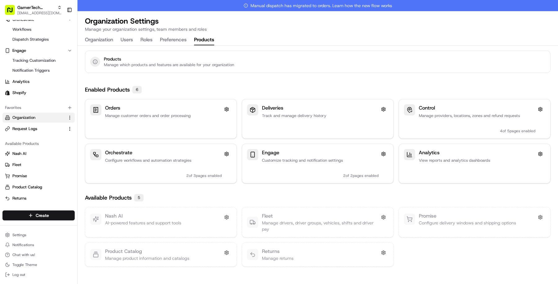
scroll to position [11, 0]
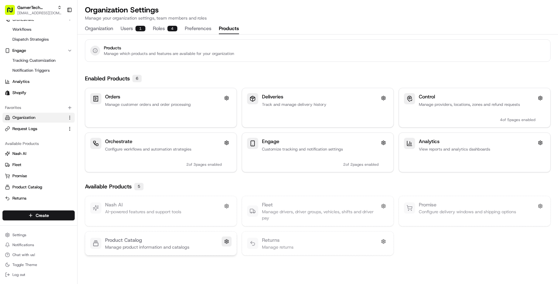
click at [227, 242] on button at bounding box center [227, 241] width 10 height 10
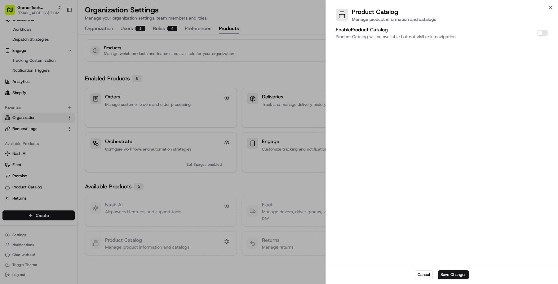
click at [276, 205] on div at bounding box center [279, 142] width 558 height 284
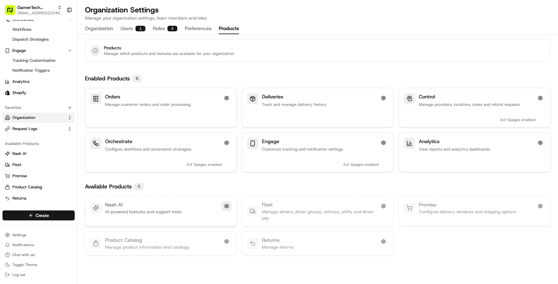
click at [225, 205] on button at bounding box center [227, 206] width 10 height 10
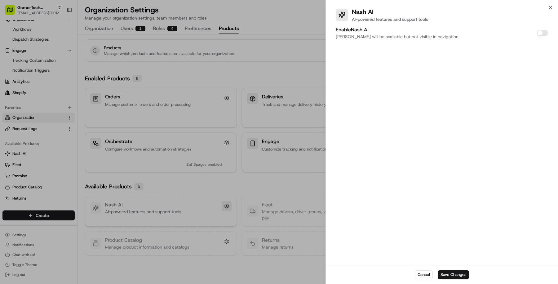
click at [225, 205] on div at bounding box center [279, 142] width 558 height 284
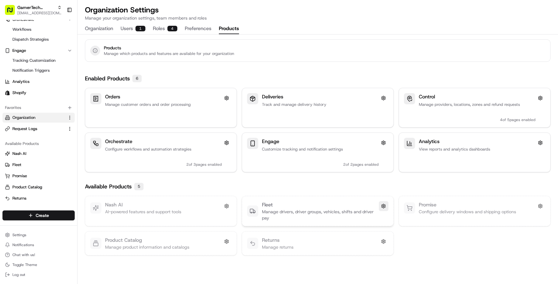
click at [382, 207] on button at bounding box center [384, 206] width 10 height 10
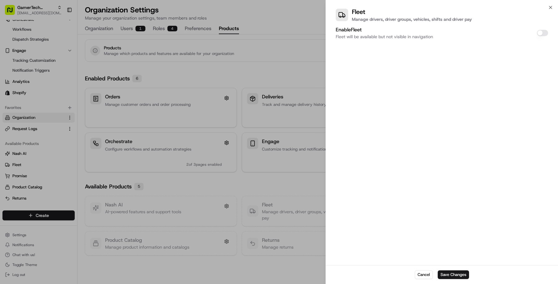
click at [311, 246] on div at bounding box center [279, 142] width 558 height 284
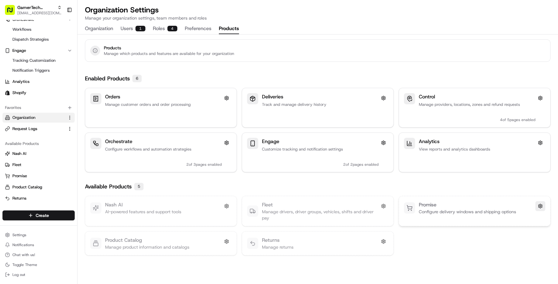
click at [540, 206] on button at bounding box center [541, 206] width 10 height 10
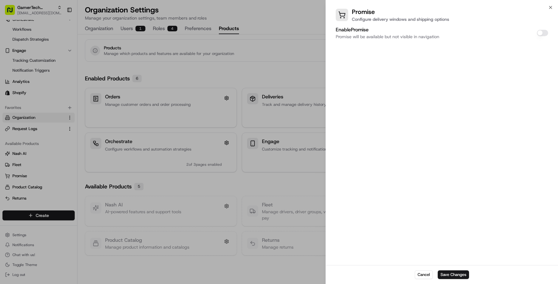
click at [308, 278] on div at bounding box center [279, 142] width 558 height 284
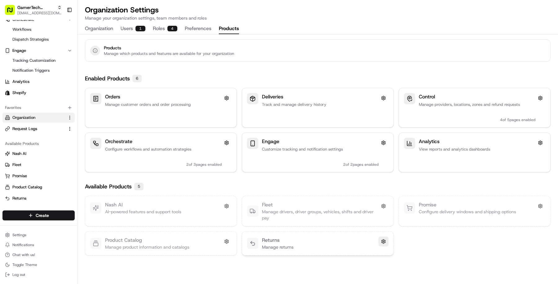
click at [384, 244] on button at bounding box center [384, 241] width 10 height 10
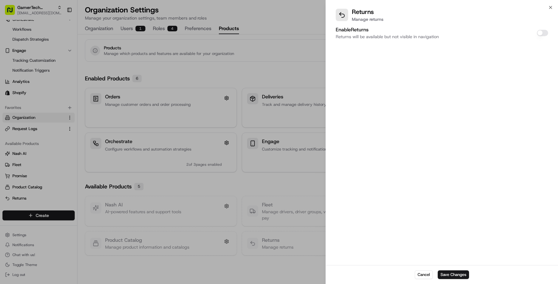
click at [298, 229] on div at bounding box center [279, 142] width 558 height 284
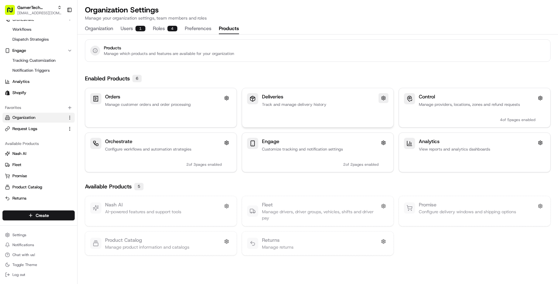
click at [385, 95] on button at bounding box center [384, 98] width 10 height 10
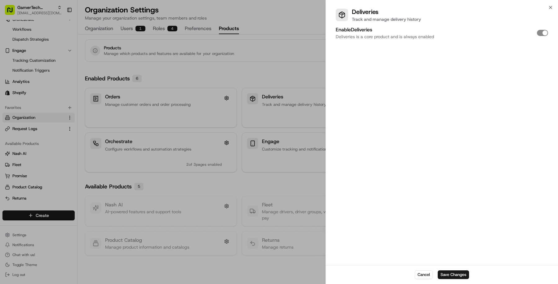
click at [315, 124] on div at bounding box center [279, 142] width 558 height 284
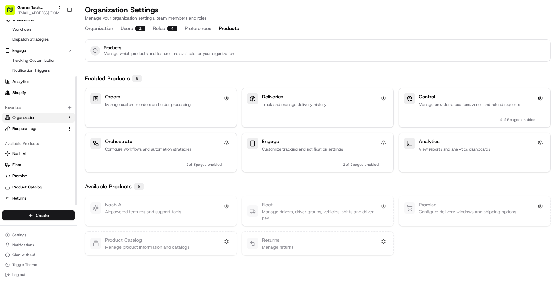
scroll to position [0, 0]
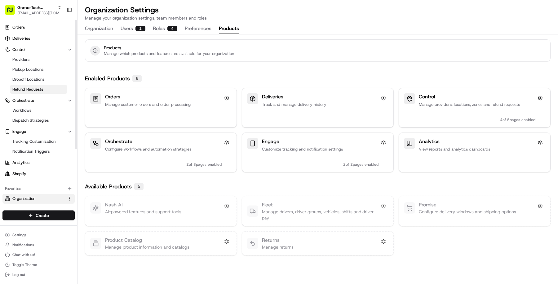
click at [38, 89] on span "Refund Requests" at bounding box center [27, 90] width 31 height 6
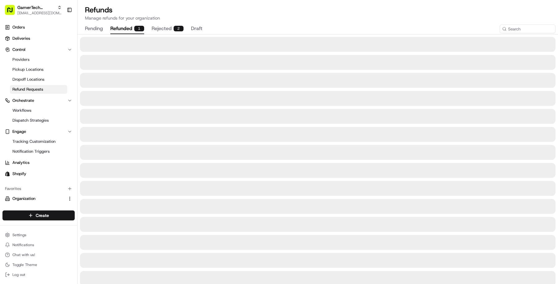
click at [125, 25] on button "refunded 1" at bounding box center [127, 29] width 34 height 11
click at [165, 29] on button "rejected 2" at bounding box center [168, 29] width 32 height 11
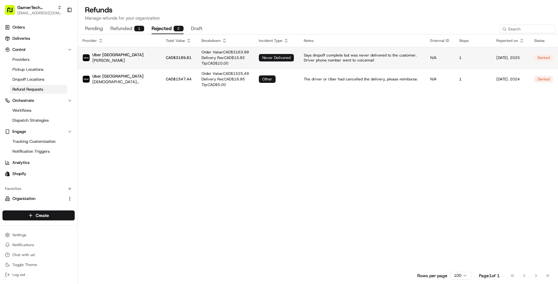
click at [299, 67] on td "Says dropoff complete but was never delivered to the customer. Driver phone num…" at bounding box center [362, 57] width 127 height 21
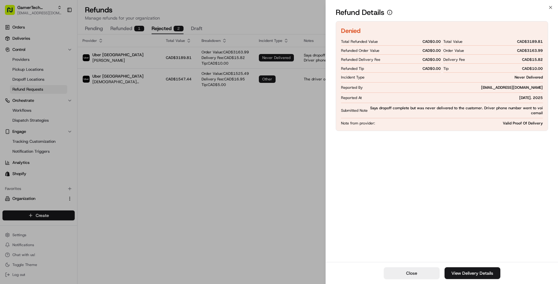
click at [474, 282] on div "Close View Delivery Details" at bounding box center [442, 273] width 232 height 22
click at [470, 275] on link "View Delivery Details" at bounding box center [473, 273] width 56 height 12
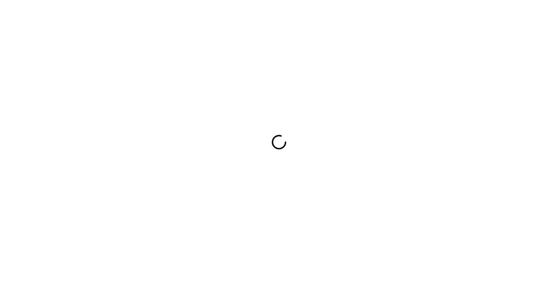
click at [255, 215] on div at bounding box center [279, 142] width 558 height 284
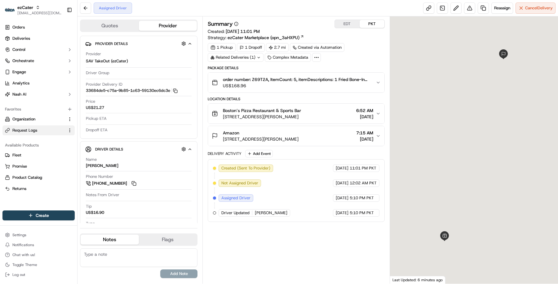
click at [40, 130] on link "Request Logs" at bounding box center [35, 131] width 60 height 6
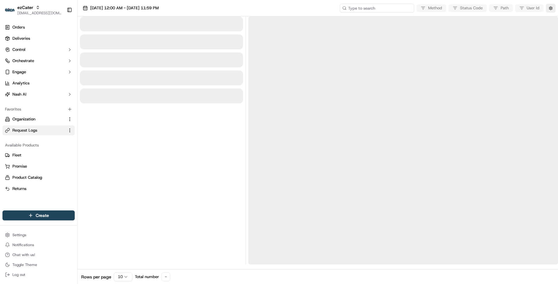
click at [393, 8] on input at bounding box center [377, 8] width 74 height 9
paste input "job_TecKehwQMw3VNQBJbNQMrP"
type input "job_TecKehwQMw3VNQBJbNQMrP"
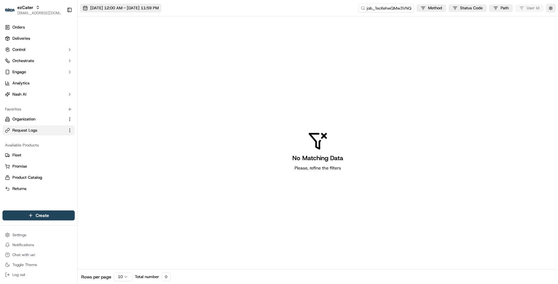
click at [151, 7] on span "[DATE] 12:00 AM - [DATE] 11:59 PM" at bounding box center [124, 8] width 69 height 6
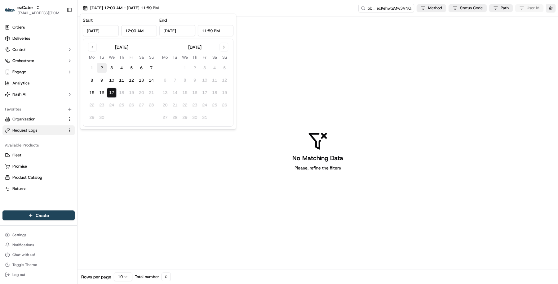
drag, startPoint x: 94, startPoint y: 68, endPoint x: 99, endPoint y: 71, distance: 5.3
click at [94, 68] on button "1" at bounding box center [92, 68] width 10 height 10
type input "[DATE]"
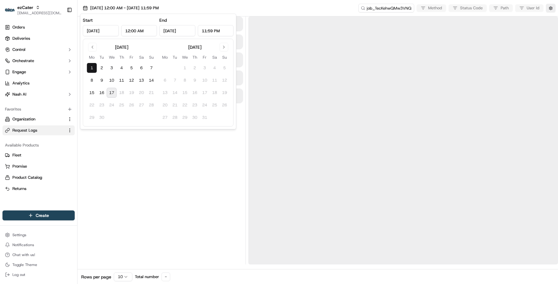
click at [114, 87] on tbody "1 2 3 4 5 6 7 8 9 10 11 12 13 14 15 16 17 18 19 20 21 22 23 24 25 26 27 28 29 30" at bounding box center [121, 91] width 69 height 62
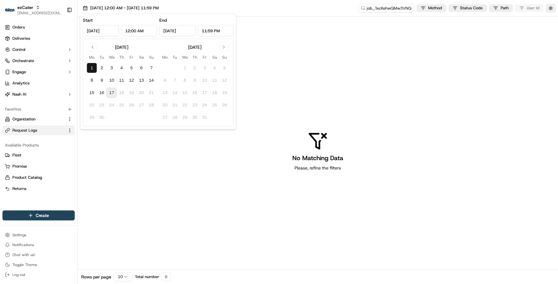
click at [114, 91] on button "17" at bounding box center [112, 93] width 10 height 10
type input "[DATE]"
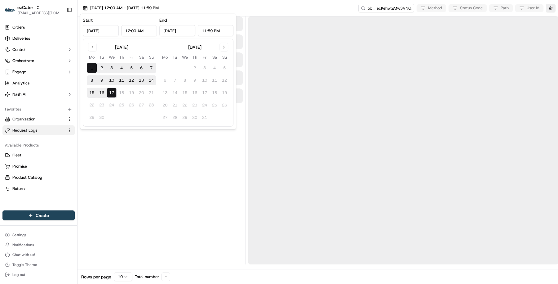
click at [168, 152] on div at bounding box center [161, 140] width 163 height 248
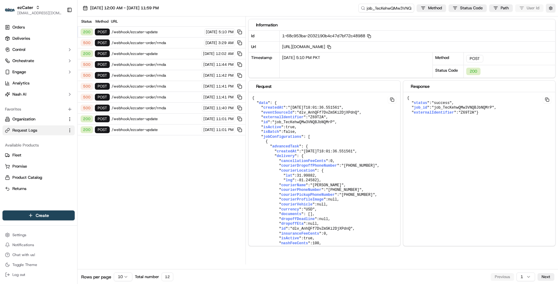
click at [168, 45] on div "500 POST /webhook/ezcater-order/rmda 09/16/2025 3:29 AM" at bounding box center [162, 43] width 168 height 11
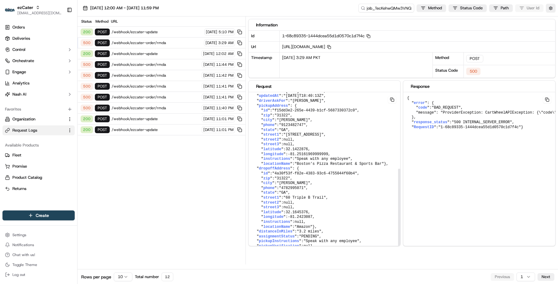
scroll to position [142, 0]
click at [172, 44] on span "/webhook/ezcater-order/rmda" at bounding box center [157, 42] width 91 height 5
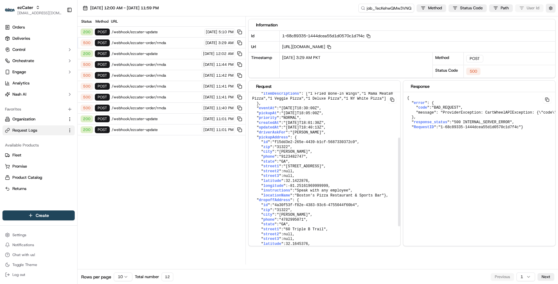
scroll to position [92, 0]
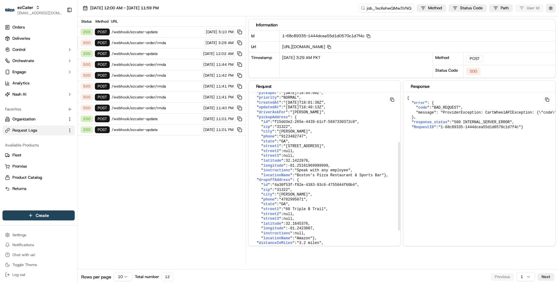
drag, startPoint x: 338, startPoint y: 115, endPoint x: 249, endPoint y: 110, distance: 89.5
click at [249, 110] on pre "{ " id ": "d18c1313-25e6-4606-bb14-e2e12843e993" , " parent_type ": "DeliveryPa…" at bounding box center [325, 134] width 152 height 269
click at [177, 107] on span "/webhook/ezcater-order/rmda" at bounding box center [156, 107] width 88 height 5
click at [169, 89] on div "500 POST /webhook/ezcater-order/rmda 09/15/2025 11:41 PM" at bounding box center [162, 86] width 168 height 11
click at [169, 78] on div "500 POST /webhook/ezcater-order/rmda 09/15/2025 11:42 PM" at bounding box center [162, 75] width 168 height 11
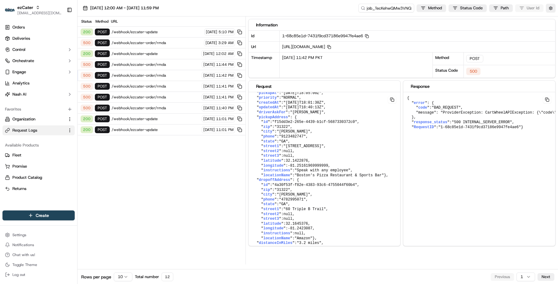
click at [166, 62] on span "/webhook/ezcater-order/rmda" at bounding box center [156, 64] width 88 height 5
click at [166, 54] on span "/webhook/ezcater-update" at bounding box center [156, 53] width 88 height 5
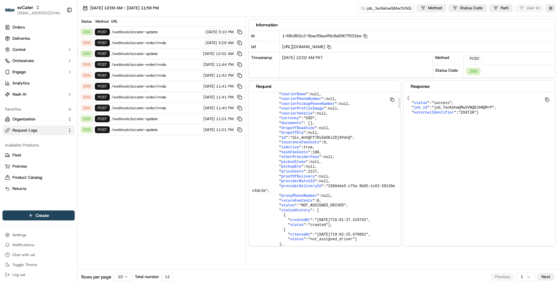
scroll to position [83, 0]
click at [180, 35] on div "200 POST /webhook/ezcater-update 09/16/2025 5:10 PM" at bounding box center [162, 32] width 168 height 11
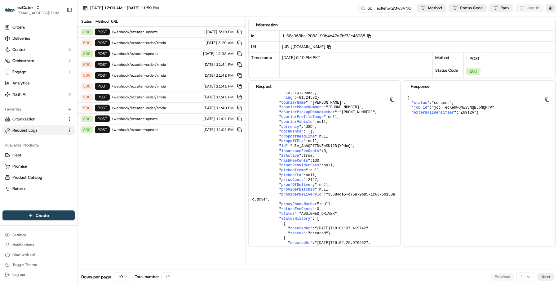
click at [180, 40] on span "/webhook/ezcater-order/rmda" at bounding box center [157, 42] width 91 height 5
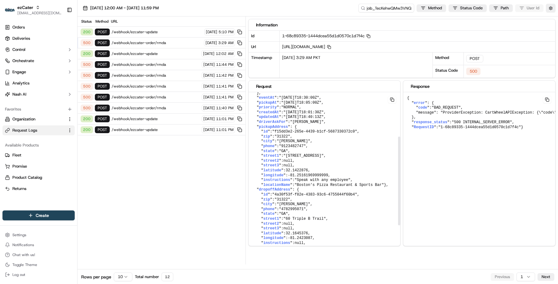
drag, startPoint x: 251, startPoint y: 120, endPoint x: 342, endPoint y: 125, distance: 91.4
click at [342, 126] on pre "{ " id ": "d18c1313-25e6-4606-bb14-e2e12843e993" , " parent_type ": "DeliveryPa…" at bounding box center [325, 144] width 152 height 269
copy pre "" eventAt ": "2025-09-17T18:30:00Z" , " pickupAt ": "2025-09-17T18:05:00Z" ,"
click at [127, 278] on html "ezCater masood@usenash.com Toggle Sidebar Orders Deliveries Control Orchestrate…" at bounding box center [279, 142] width 558 height 284
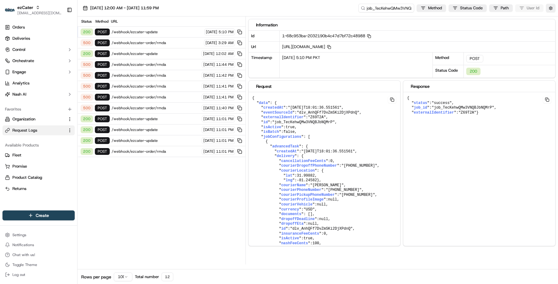
click at [177, 149] on span "/webhook/ezcater-order/rmda" at bounding box center [156, 151] width 88 height 5
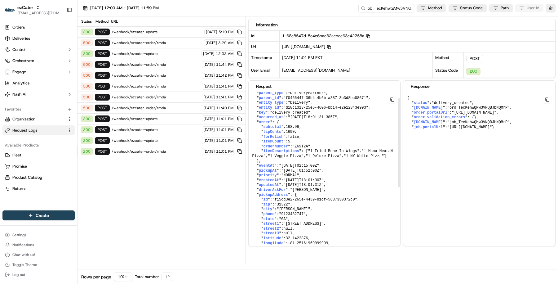
scroll to position [15, 0]
click at [346, 197] on pre "{ " id ": "d18c1313-25e6-4606-bb14-e2e12843e993" , " parent_type ": "DeliveryPa…" at bounding box center [325, 211] width 152 height 269
drag, startPoint x: 345, startPoint y: 195, endPoint x: 249, endPoint y: 186, distance: 97.2
click at [249, 185] on pre "{ " id ": "d18c1313-25e6-4606-bb14-e2e12843e993" , " parent_type ": "DeliveryPa…" at bounding box center [325, 211] width 152 height 269
click at [270, 168] on span "eventAt" at bounding box center [267, 165] width 16 height 4
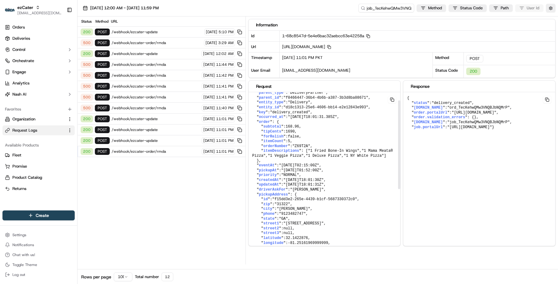
drag, startPoint x: 255, startPoint y: 186, endPoint x: 338, endPoint y: 191, distance: 82.4
click at [338, 191] on pre "{ " id ": "d18c1313-25e6-4606-bb14-e2e12843e993" , " parent_type ": "DeliveryPa…" at bounding box center [325, 211] width 152 height 269
copy pre "" eventAt ": "2025-09-18T02:15:00Z" , " pickupAt ": "2025-09-18T01:52:00Z" ,"
click at [370, 35] on icon "button" at bounding box center [368, 36] width 4 height 4
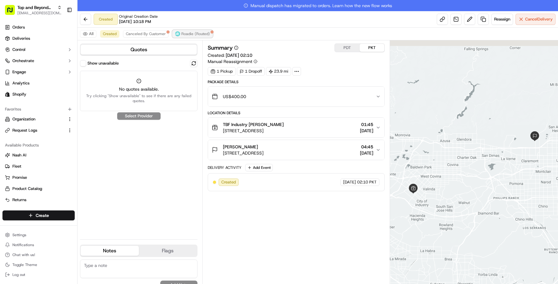
click at [187, 30] on button "Roadie (Routed)" at bounding box center [192, 33] width 40 height 7
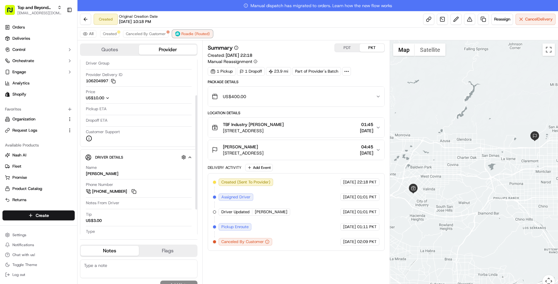
scroll to position [56, 0]
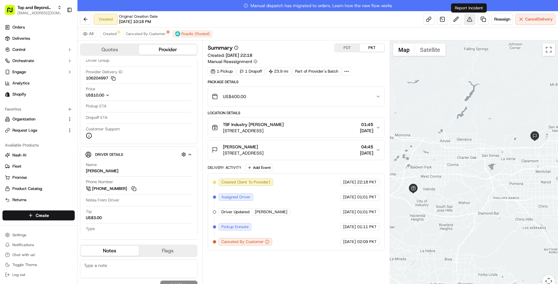
click at [472, 16] on button at bounding box center [469, 19] width 11 height 11
click at [469, 20] on button at bounding box center [469, 19] width 11 height 11
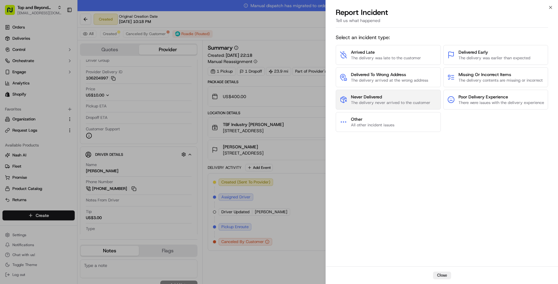
click at [382, 99] on span "Never Delivered" at bounding box center [390, 97] width 79 height 6
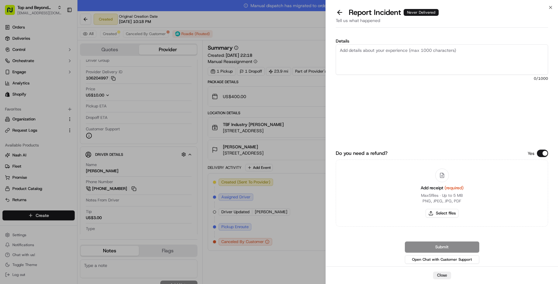
click at [402, 54] on textarea "Details" at bounding box center [442, 59] width 213 height 30
click at [351, 57] on textarea "Driver never arrived to the pickup location after waiting long time. Canceled t…" at bounding box center [442, 59] width 213 height 30
click at [371, 55] on textarea "Driver never arrived to the pickup location after waiting long time. Canceled t…" at bounding box center [442, 59] width 213 height 30
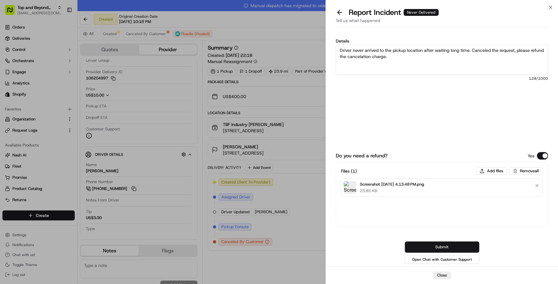
type textarea "Driver never arrived to the pickup location after waiting long time. Canceled t…"
click at [442, 244] on button "Submit" at bounding box center [442, 246] width 74 height 11
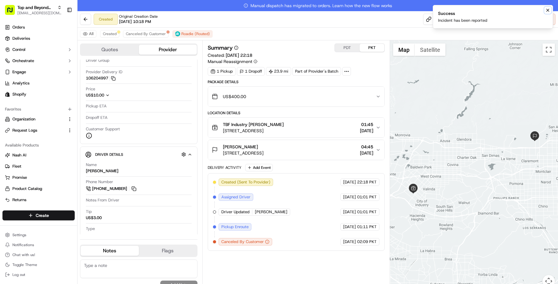
click at [548, 10] on icon "Notifications (F8)" at bounding box center [548, 10] width 2 height 2
